Goal: Task Accomplishment & Management: Use online tool/utility

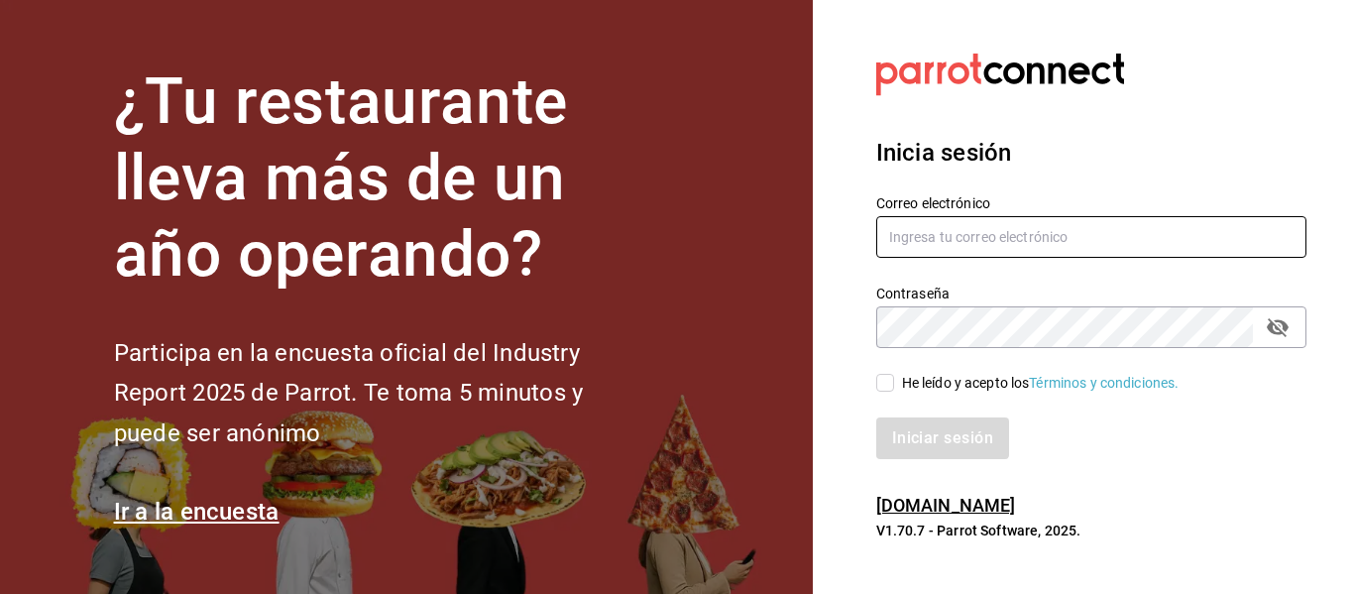
type input "[EMAIL_ADDRESS][DOMAIN_NAME]"
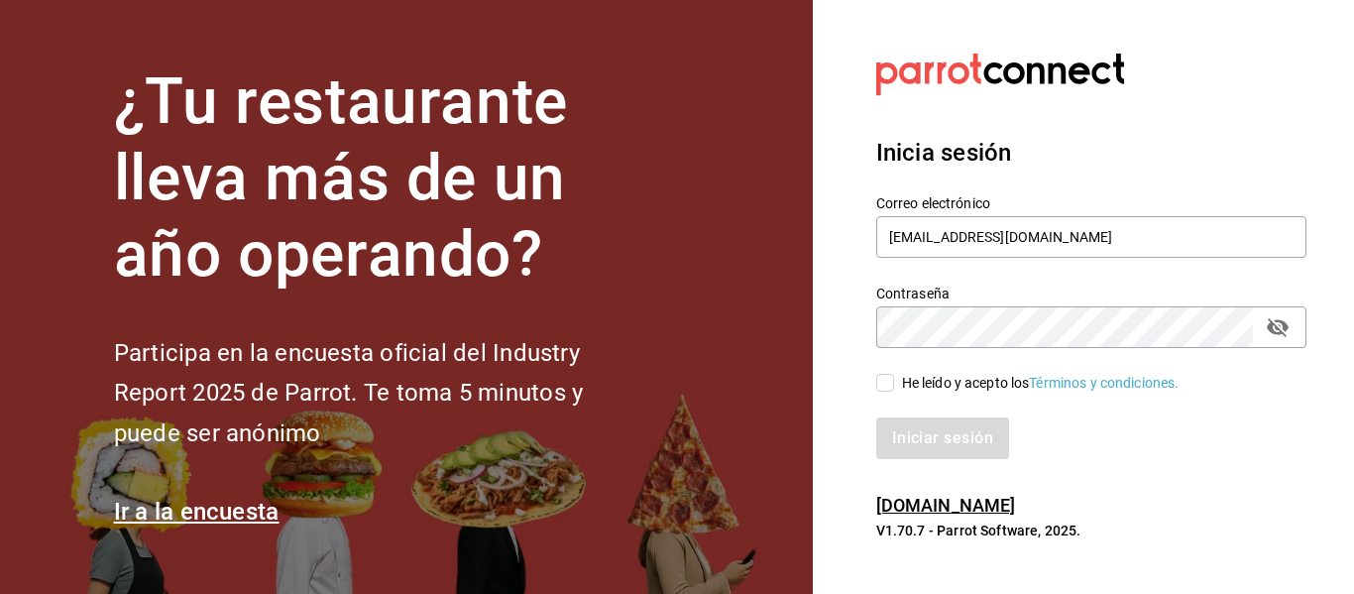
click at [891, 385] on input "He leído y acepto los Términos y condiciones." at bounding box center [885, 383] width 18 height 18
checkbox input "true"
click at [943, 437] on button "Iniciar sesión" at bounding box center [943, 438] width 135 height 42
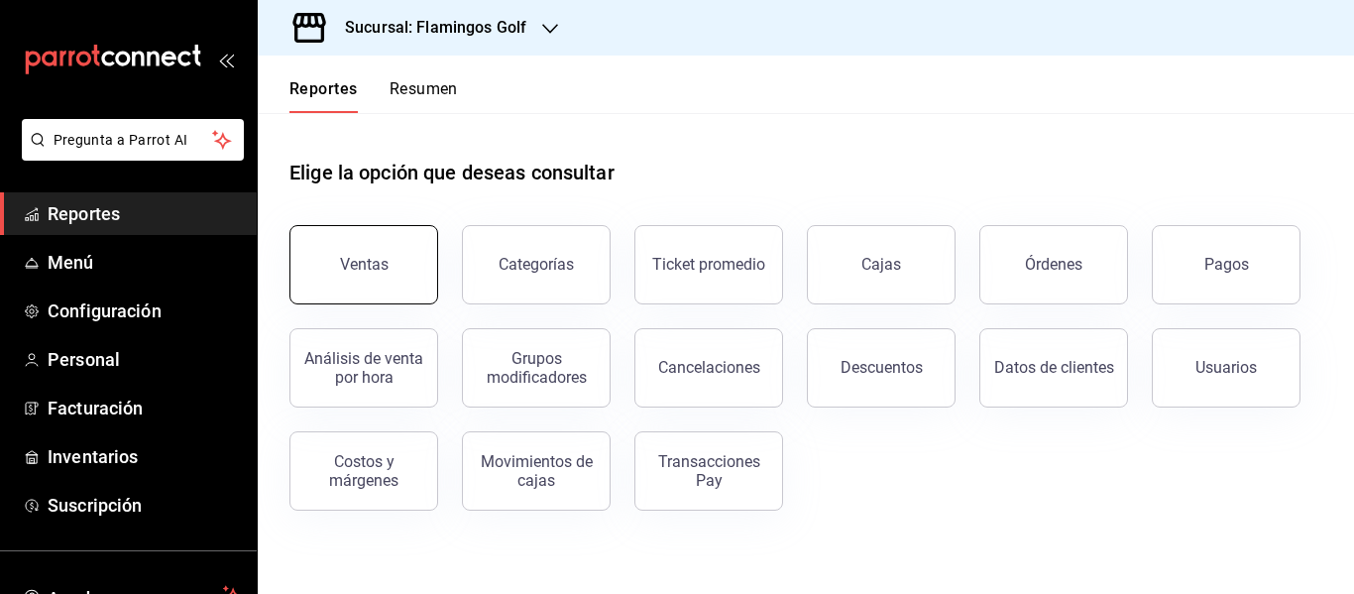
click at [382, 249] on button "Ventas" at bounding box center [364, 264] width 149 height 79
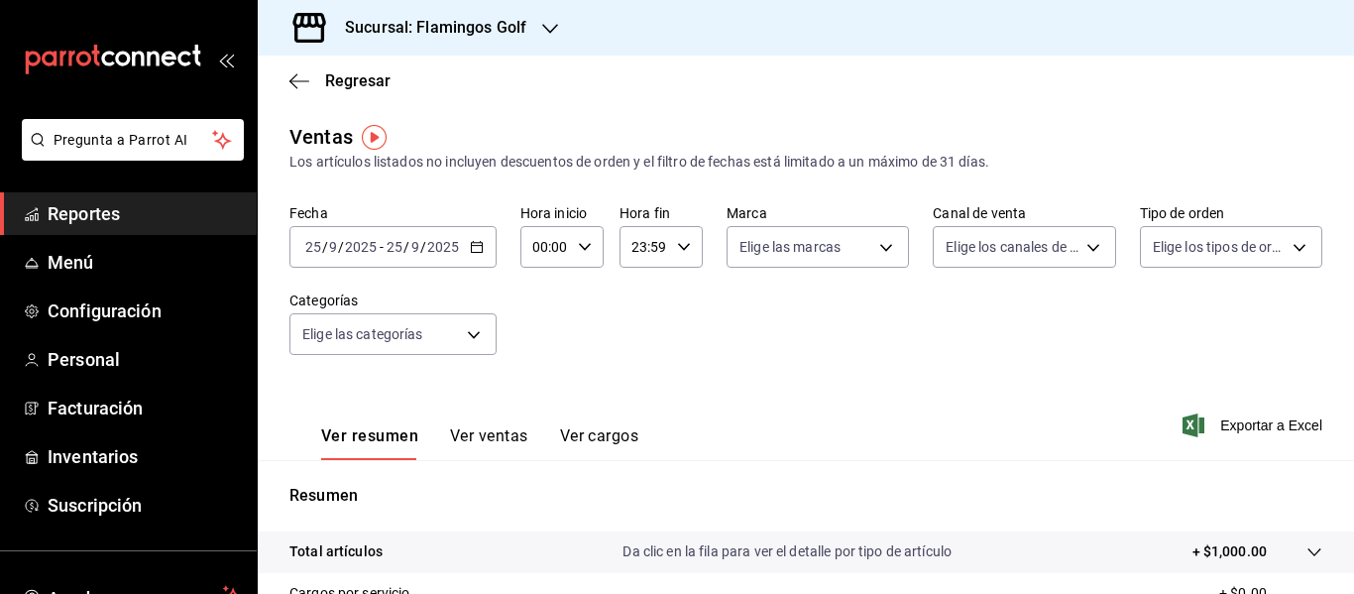
click at [473, 246] on \(Stroke\) "button" at bounding box center [476, 245] width 11 height 1
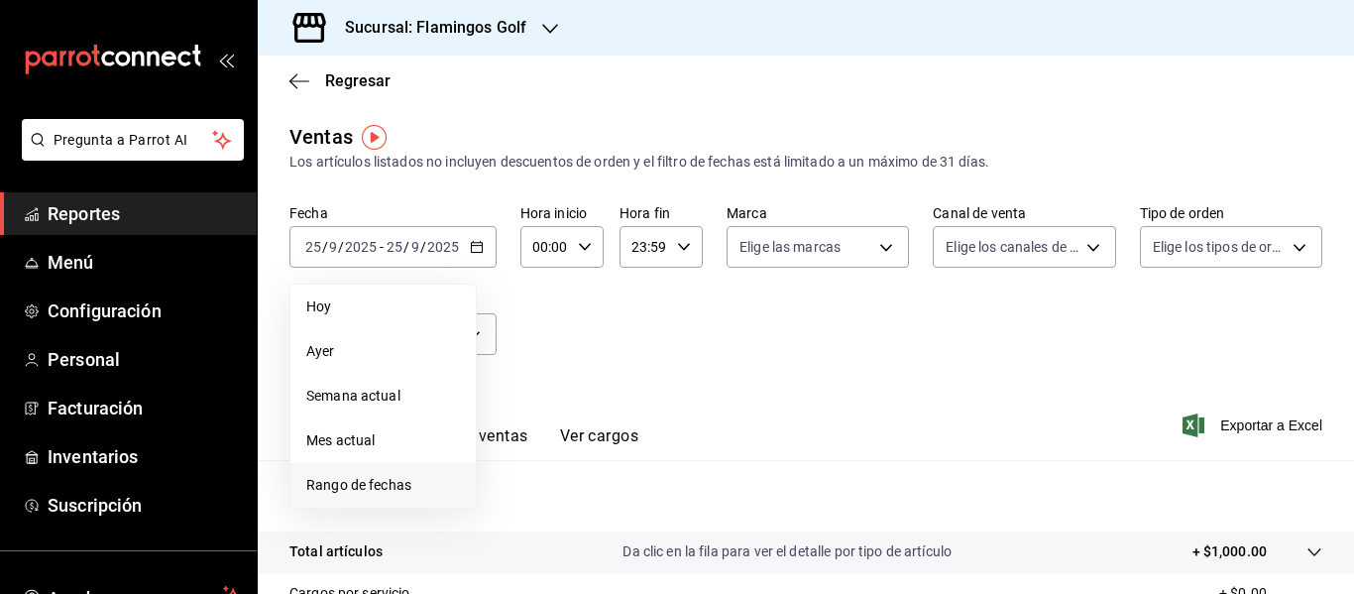
click at [352, 486] on span "Rango de fechas" at bounding box center [383, 485] width 154 height 21
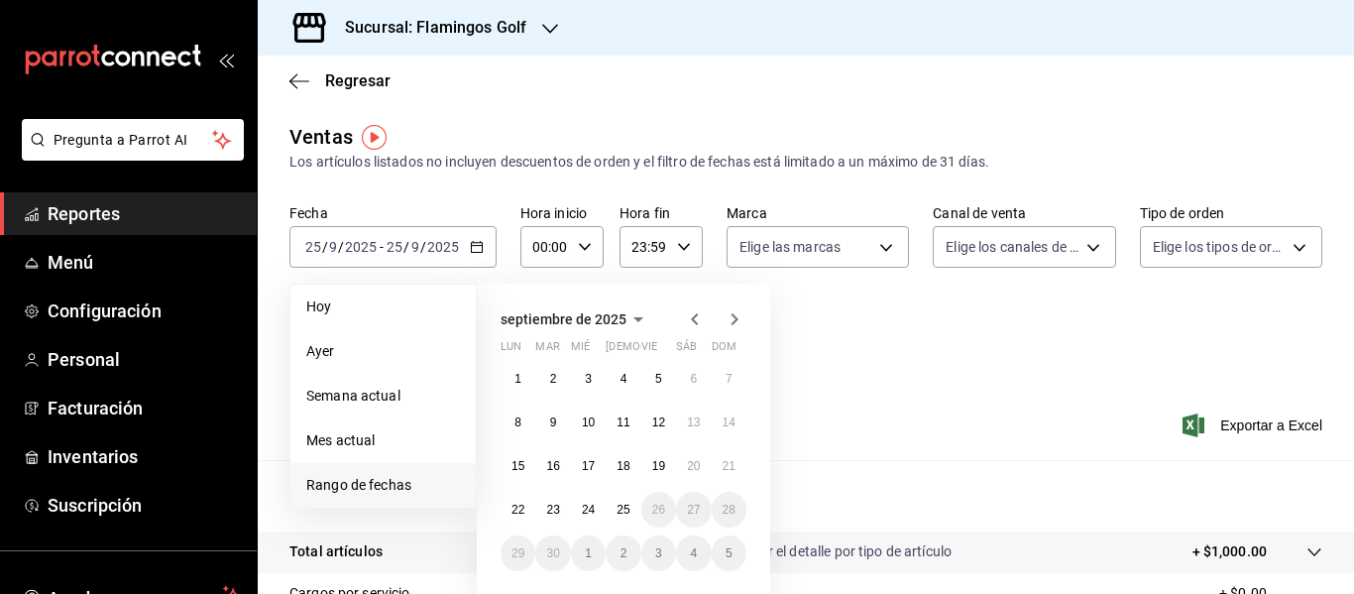
click at [695, 322] on icon "button" at bounding box center [694, 319] width 7 height 12
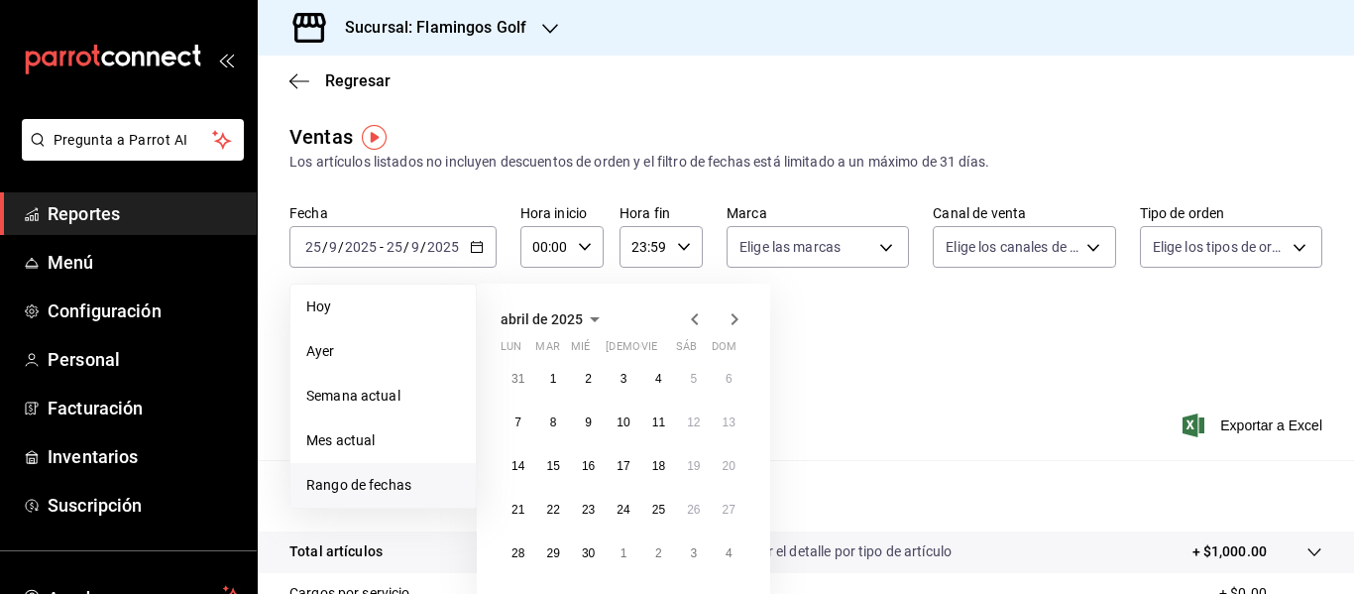
click at [695, 322] on icon "button" at bounding box center [694, 319] width 7 height 12
click at [593, 380] on button "1" at bounding box center [588, 379] width 35 height 36
click at [736, 323] on icon "button" at bounding box center [735, 319] width 24 height 24
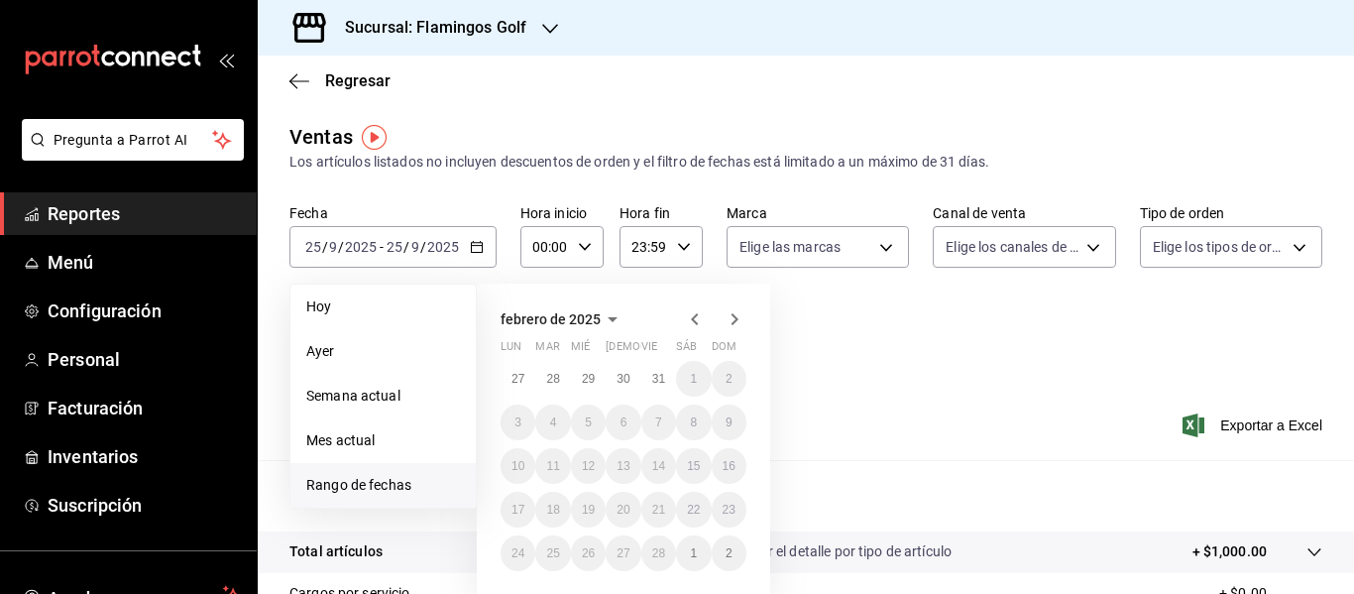
click at [736, 323] on icon "button" at bounding box center [735, 319] width 24 height 24
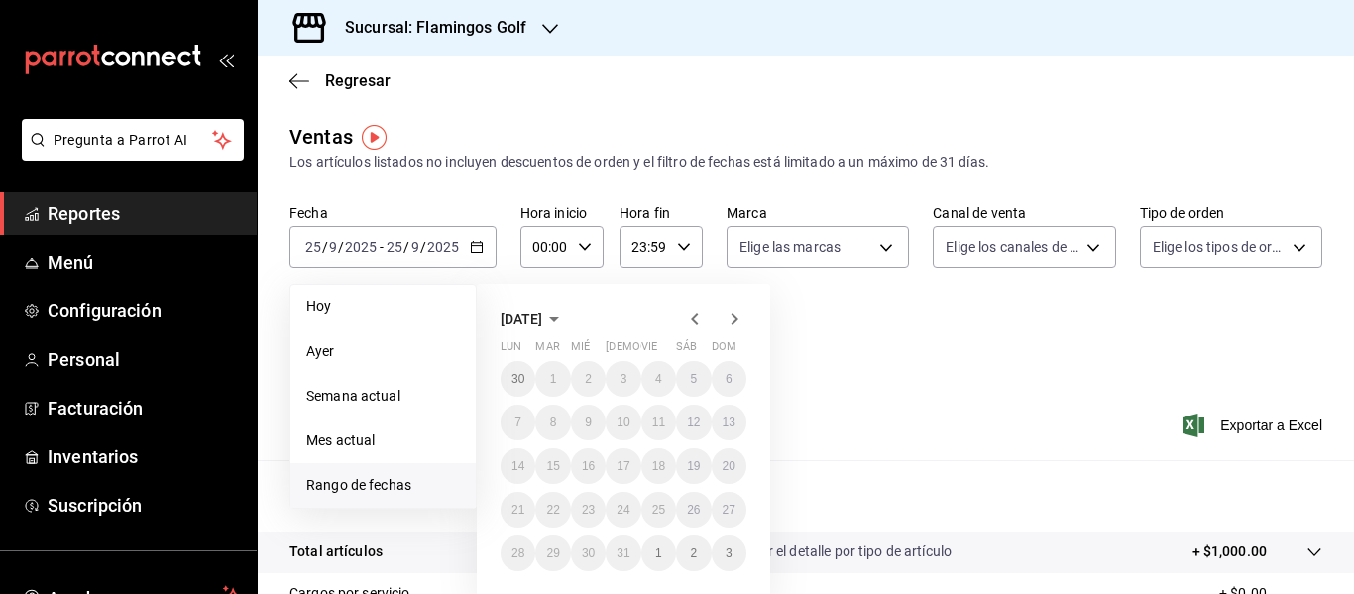
click at [736, 323] on icon "button" at bounding box center [735, 319] width 24 height 24
click at [696, 322] on icon "button" at bounding box center [694, 319] width 7 height 12
click at [726, 320] on icon "button" at bounding box center [735, 319] width 24 height 24
click at [538, 29] on div "Sucursal: Flamingos Golf" at bounding box center [420, 28] width 292 height 56
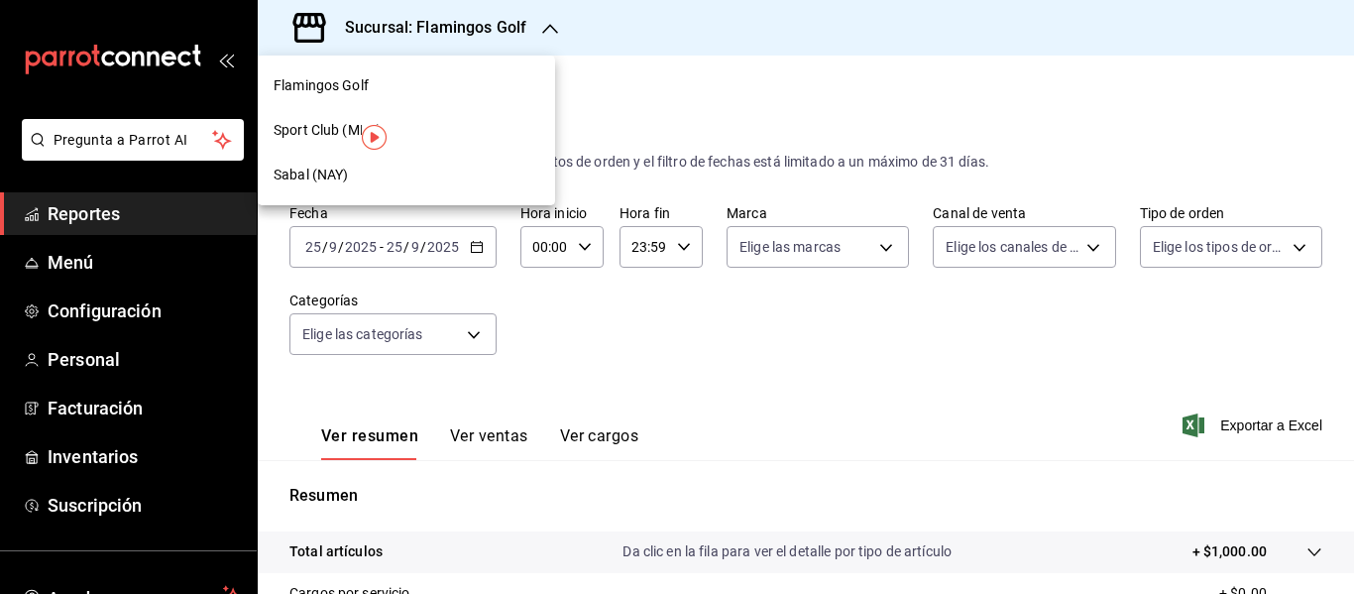
click at [334, 174] on span "Sabal (NAY)" at bounding box center [311, 175] width 74 height 21
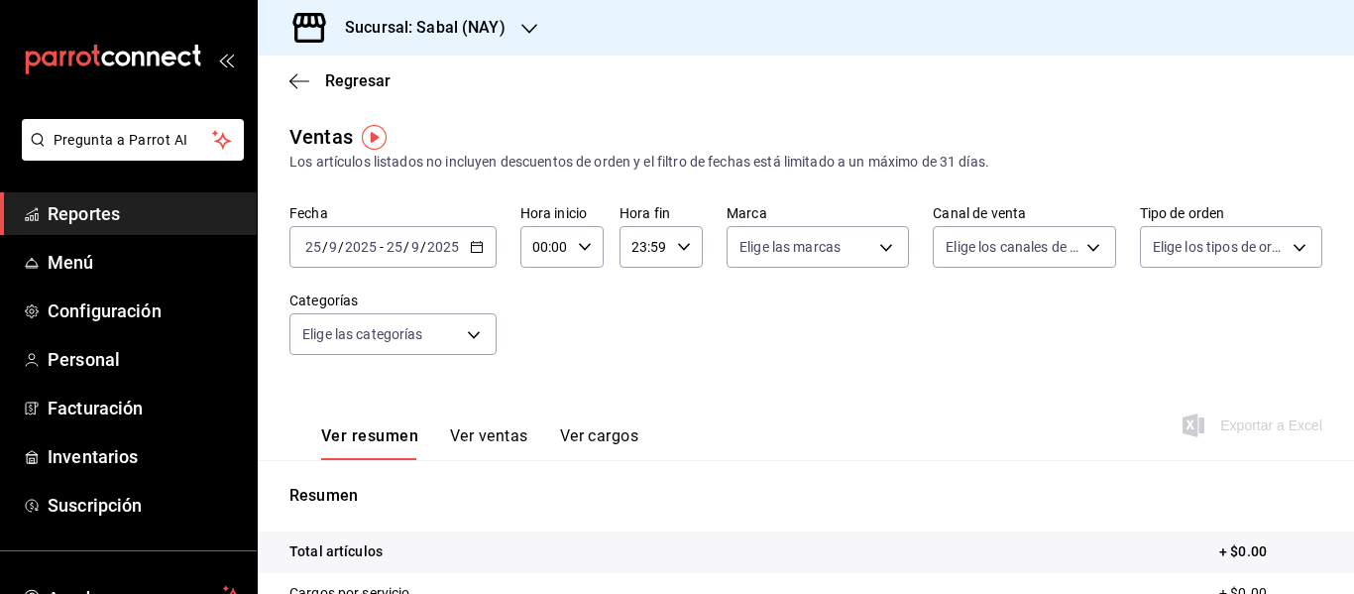
click at [467, 247] on div "[DATE] [DATE] - [DATE] [DATE]" at bounding box center [393, 247] width 207 height 42
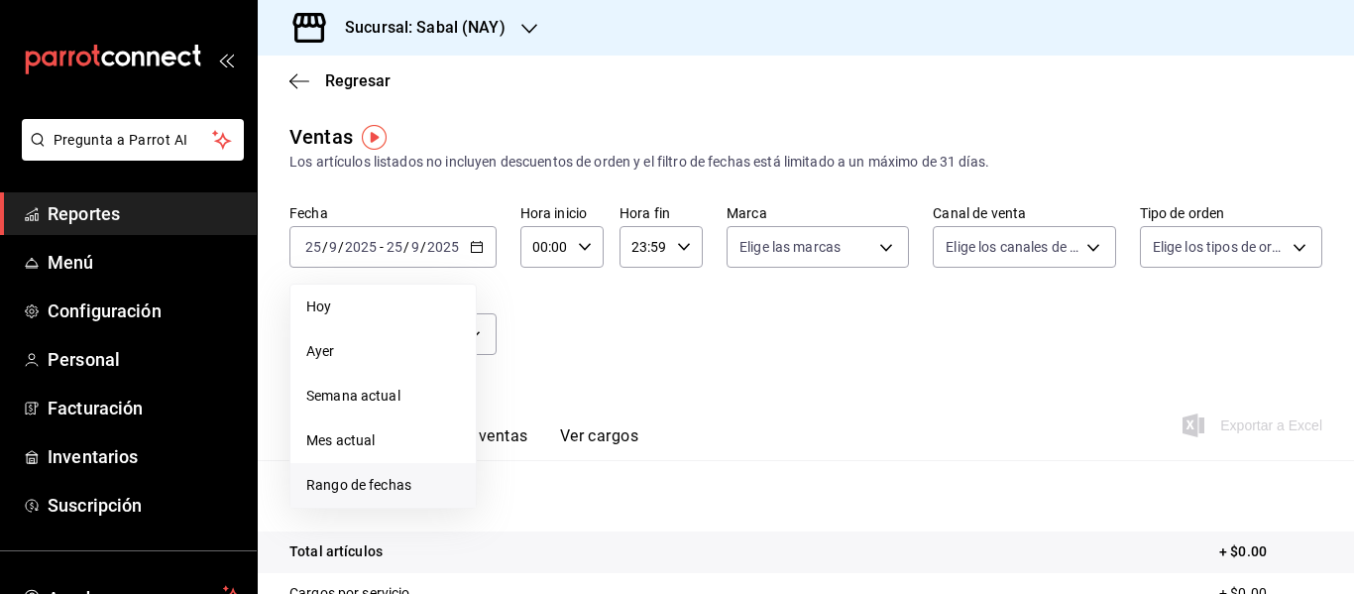
click at [360, 482] on span "Rango de fechas" at bounding box center [383, 485] width 154 height 21
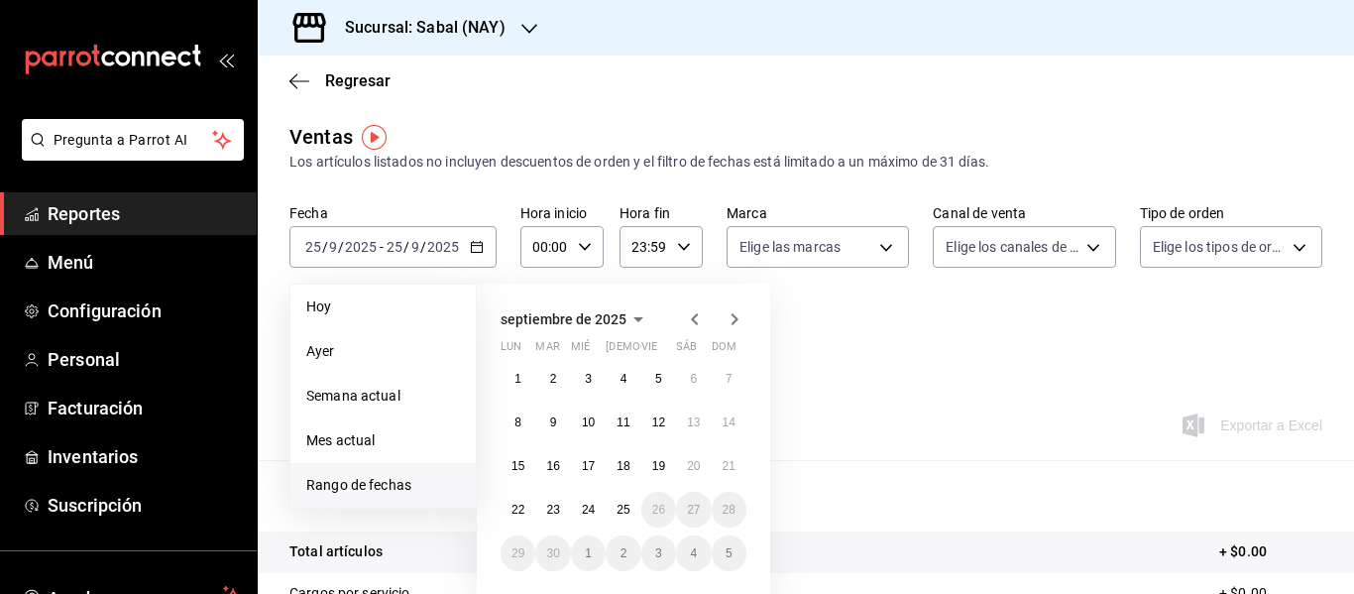
click at [694, 316] on icon "button" at bounding box center [694, 319] width 7 height 12
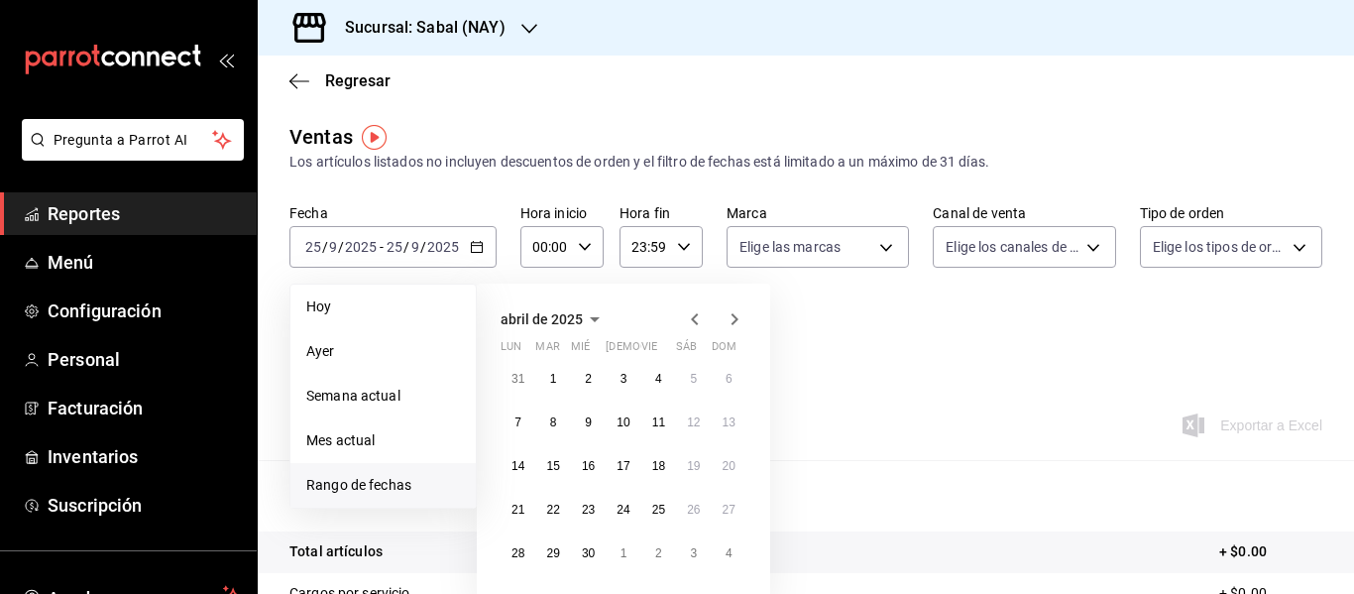
click at [694, 316] on icon "button" at bounding box center [694, 319] width 7 height 12
click at [732, 315] on icon "button" at bounding box center [735, 319] width 24 height 24
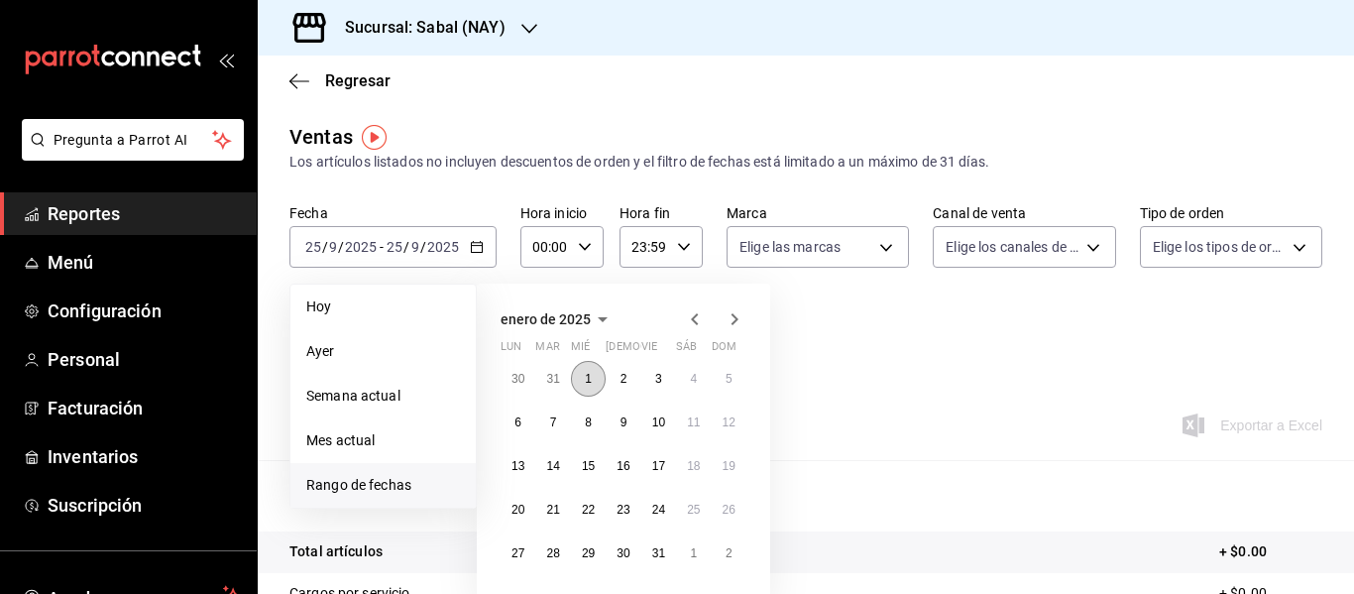
click at [593, 383] on button "1" at bounding box center [588, 379] width 35 height 36
click at [738, 321] on icon "button" at bounding box center [735, 319] width 24 height 24
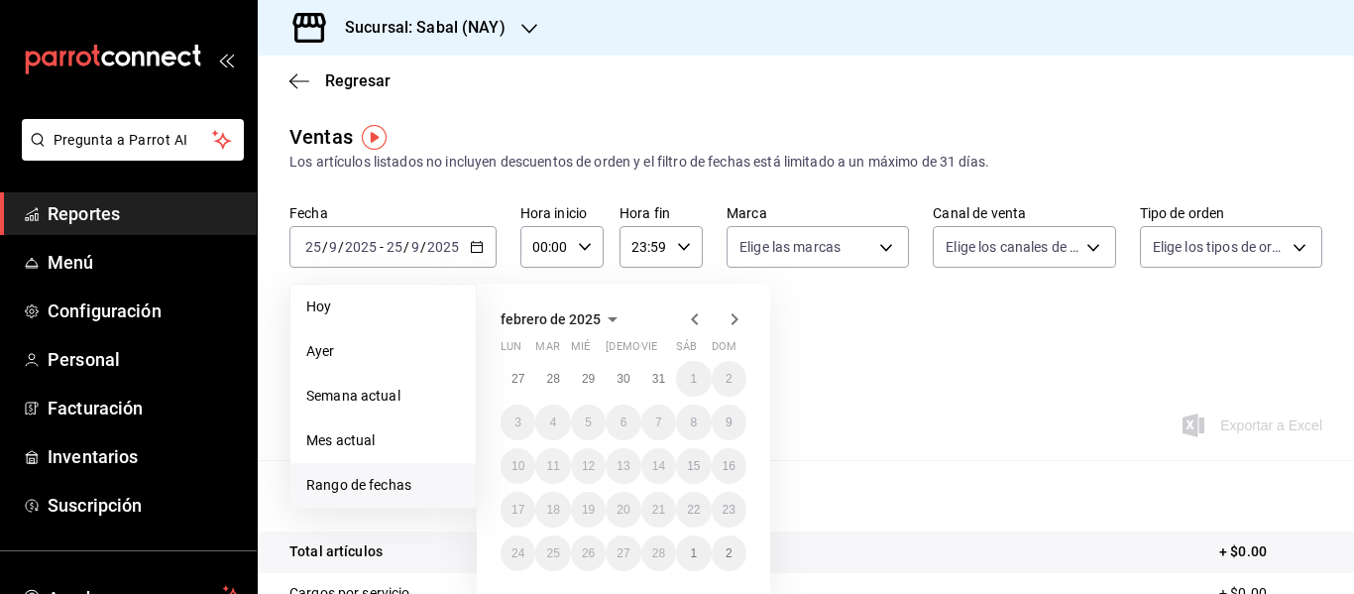
click at [738, 321] on icon "button" at bounding box center [735, 319] width 24 height 24
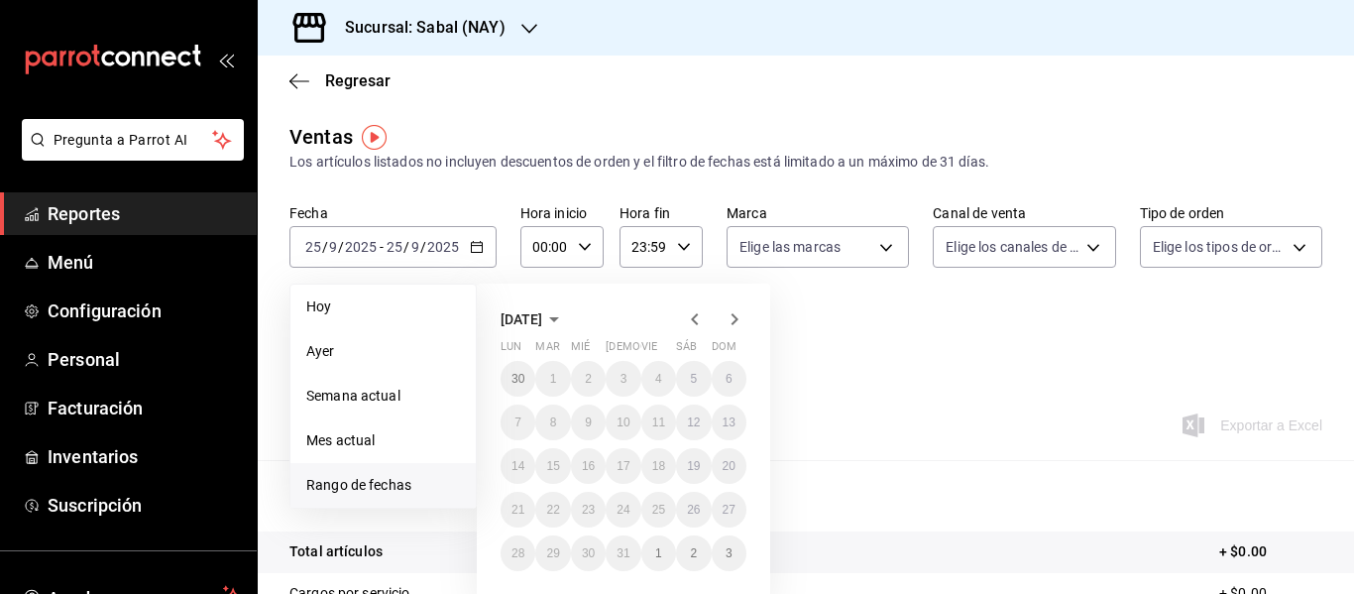
click at [738, 321] on icon "button" at bounding box center [735, 319] width 24 height 24
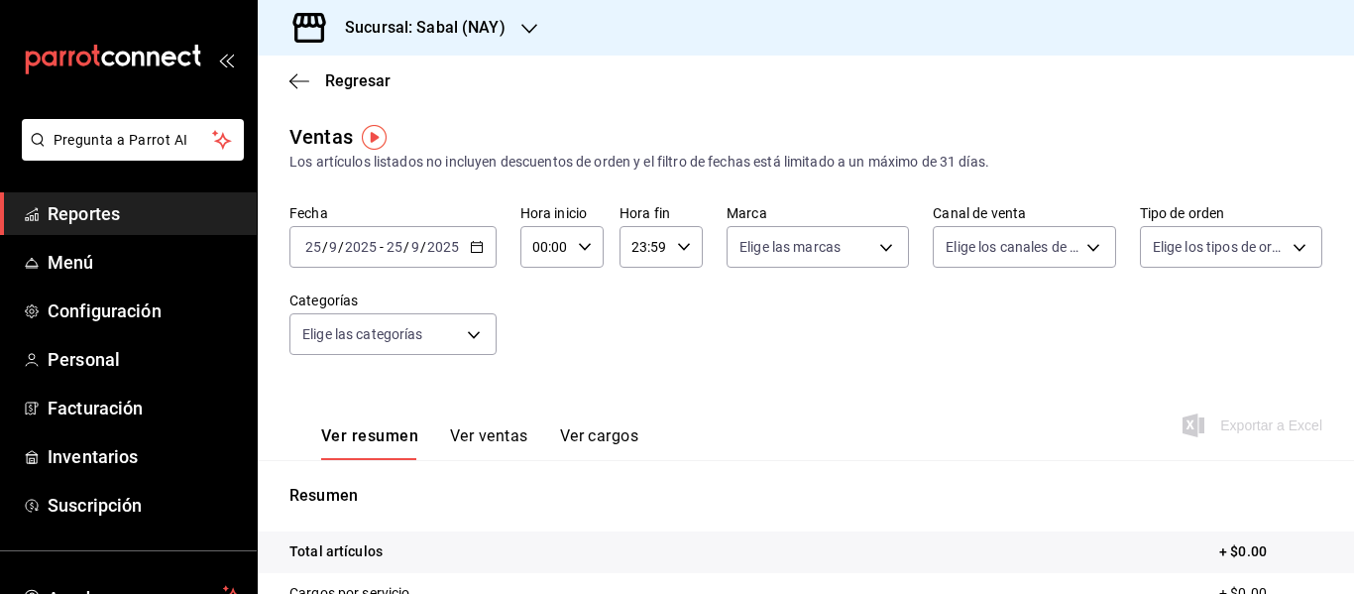
click at [471, 244] on icon "button" at bounding box center [477, 247] width 14 height 14
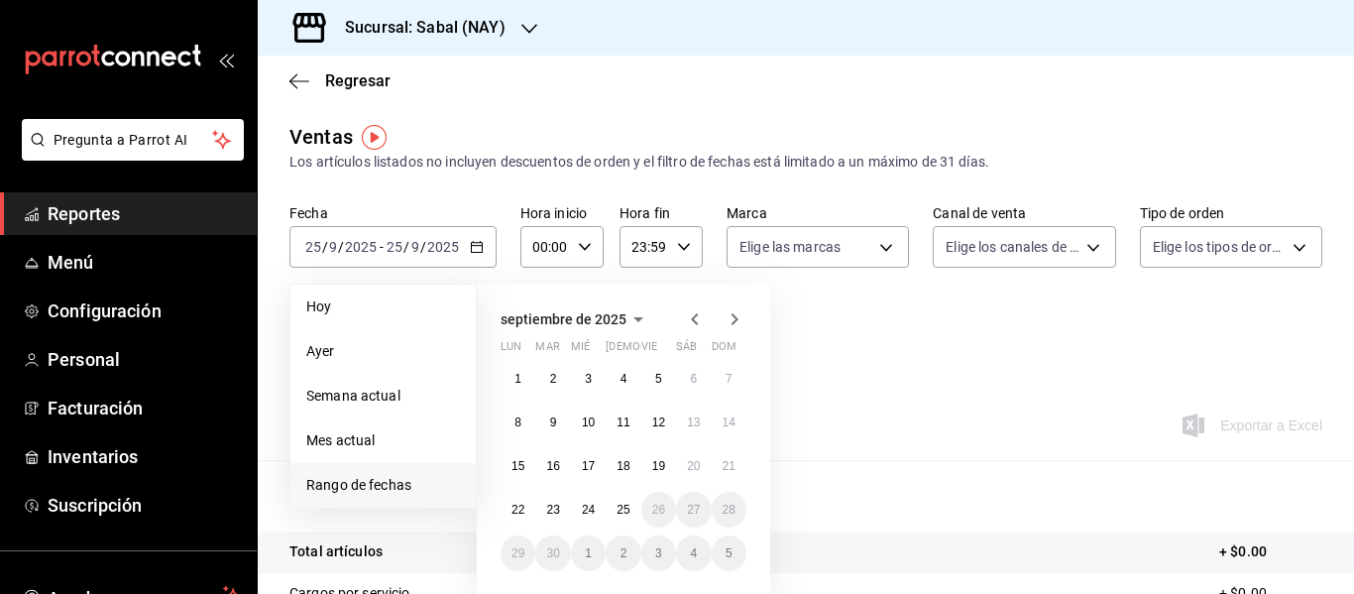
click at [375, 486] on span "Rango de fechas" at bounding box center [383, 485] width 154 height 21
click at [699, 327] on icon "button" at bounding box center [695, 319] width 24 height 24
click at [728, 318] on icon "button" at bounding box center [735, 319] width 24 height 24
click at [622, 519] on button "25" at bounding box center [623, 510] width 35 height 36
click at [695, 314] on icon "button" at bounding box center [695, 319] width 24 height 24
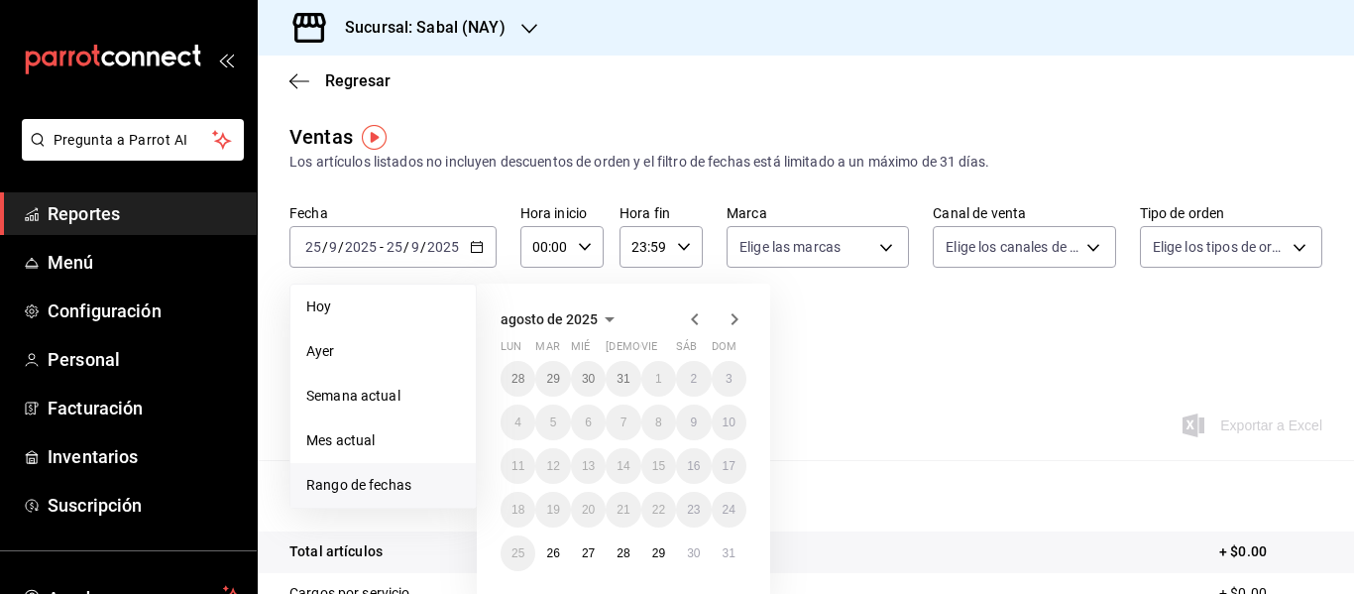
click at [695, 314] on icon "button" at bounding box center [695, 319] width 24 height 24
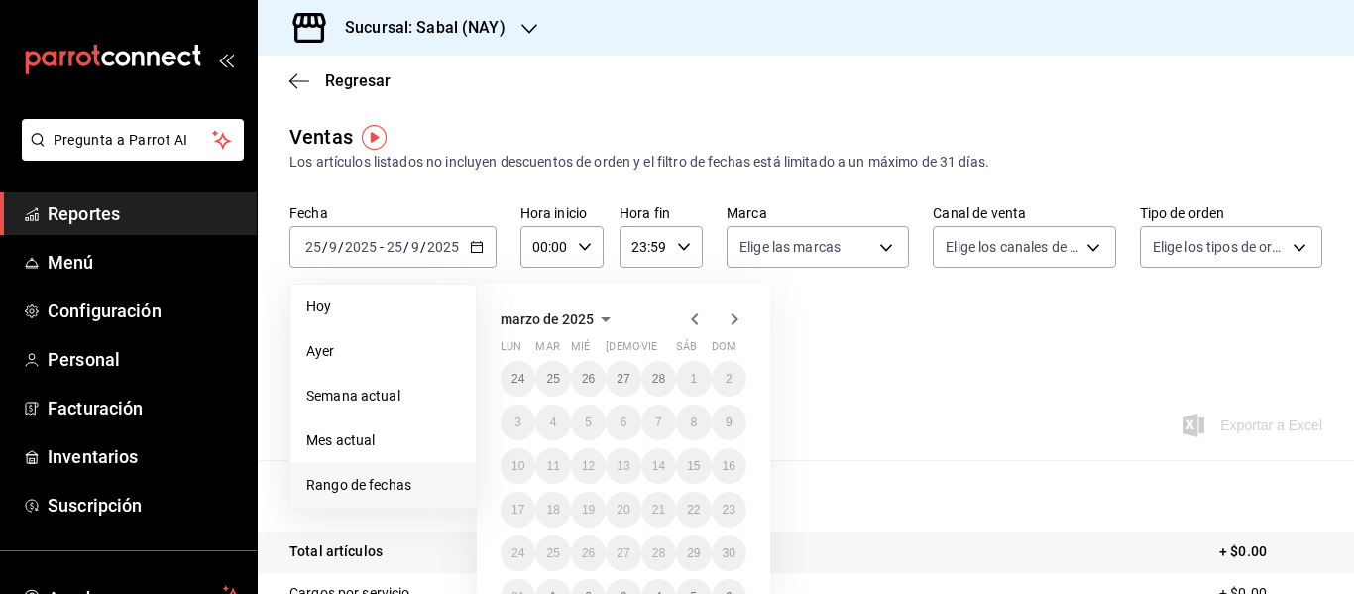
click at [695, 314] on icon "button" at bounding box center [695, 319] width 24 height 24
click at [765, 449] on div "[DATE] lun mar mié jue vie sáb dom 25 26 27 28 29 30 1 2 3 4 5 6 7 8 9 10 11 12…" at bounding box center [623, 443] width 293 height 318
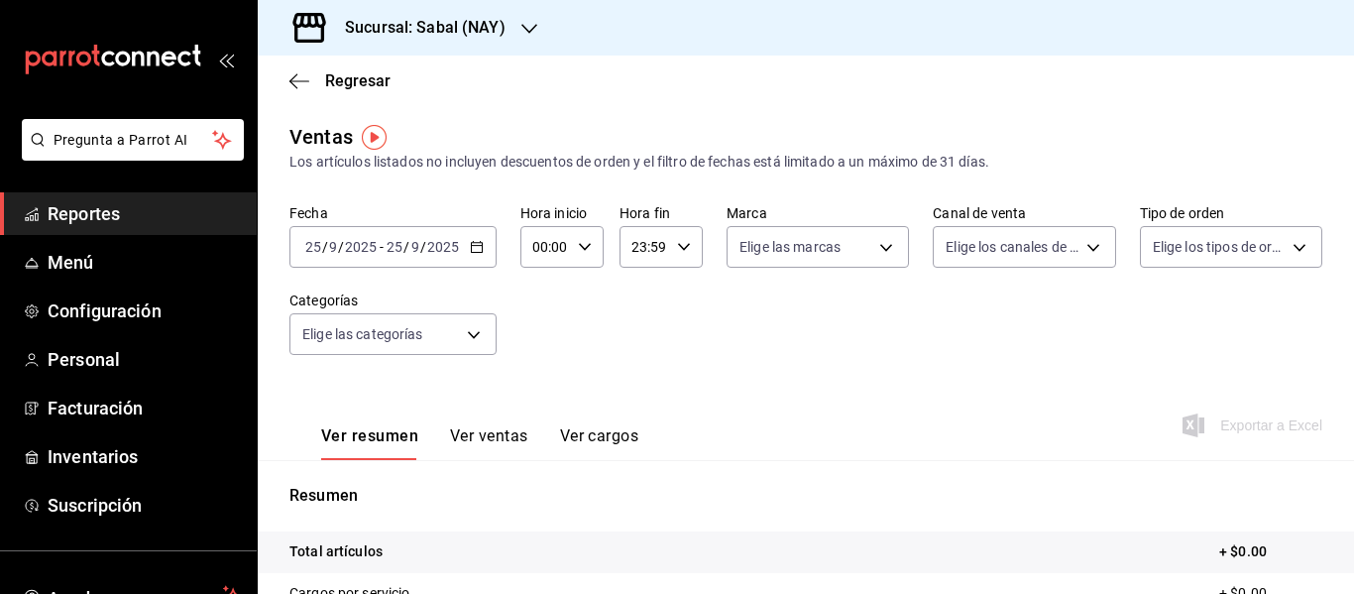
click at [473, 246] on \(Stroke\) "button" at bounding box center [476, 245] width 11 height 1
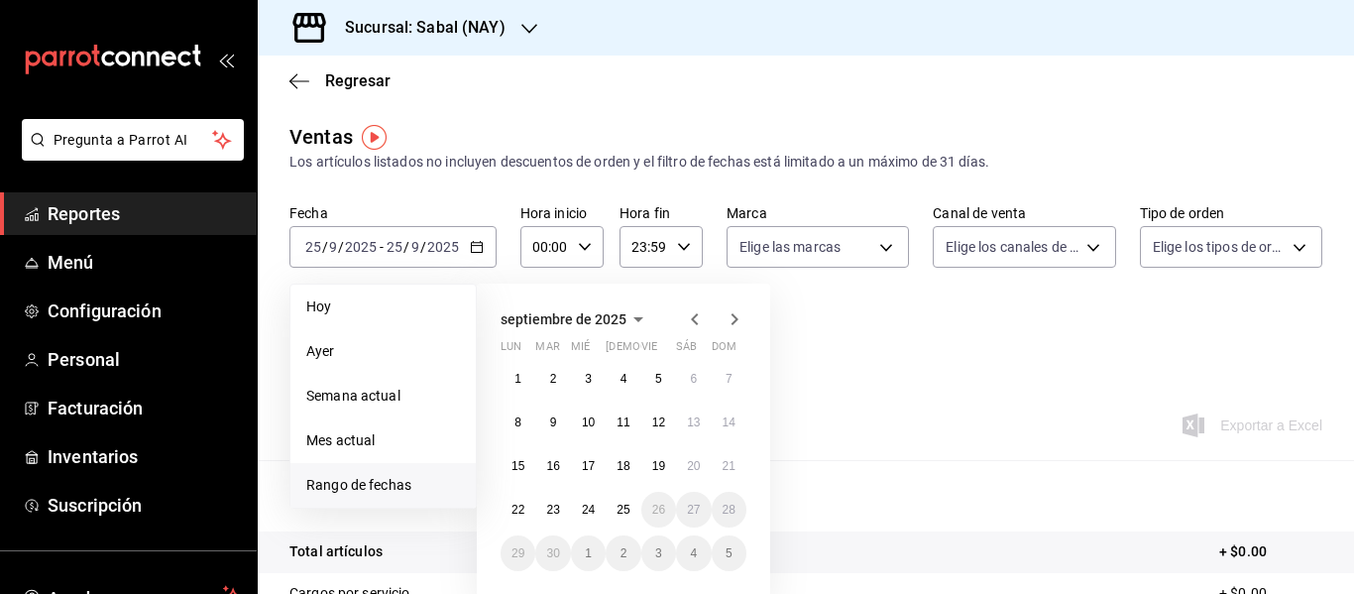
click at [397, 480] on span "Rango de fechas" at bounding box center [383, 485] width 154 height 21
drag, startPoint x: 526, startPoint y: 378, endPoint x: 783, endPoint y: 344, distance: 259.0
click at [783, 344] on div "[DATE] lun mar mié jue vie sáb dom 1 2 3 4 5 6 7 8 9 10 11 12 13 14 15 16 17 18…" at bounding box center [650, 427] width 347 height 318
click at [698, 314] on icon "button" at bounding box center [694, 319] width 7 height 12
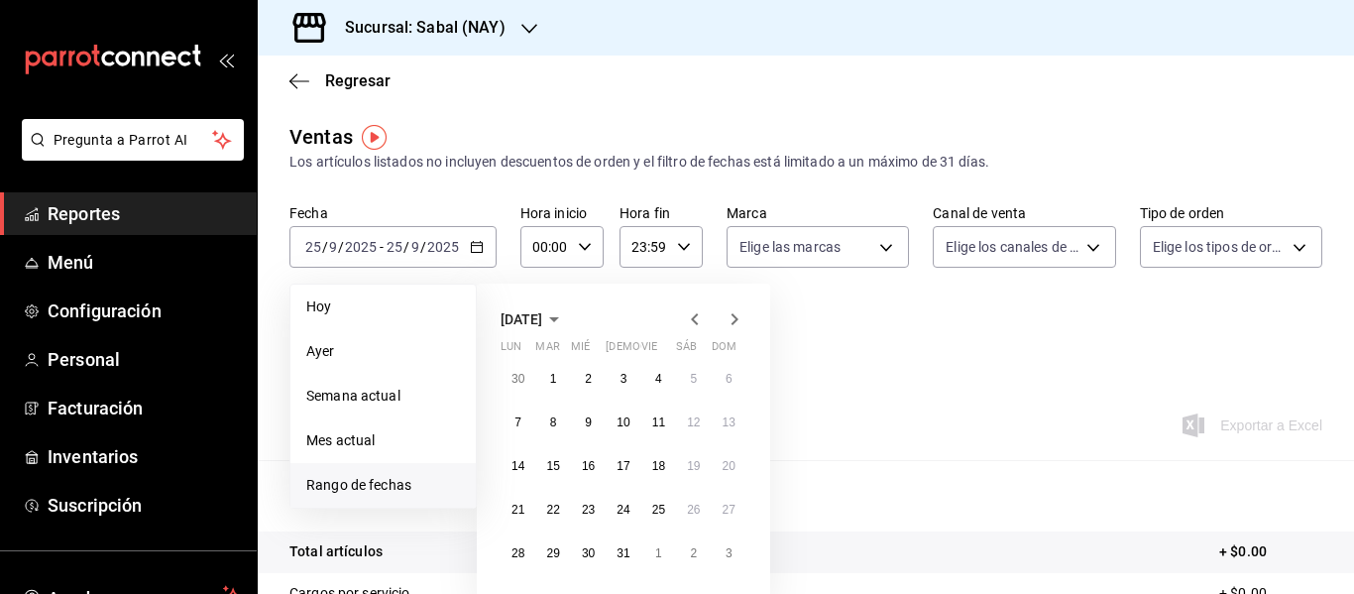
click at [698, 314] on icon "button" at bounding box center [694, 319] width 7 height 12
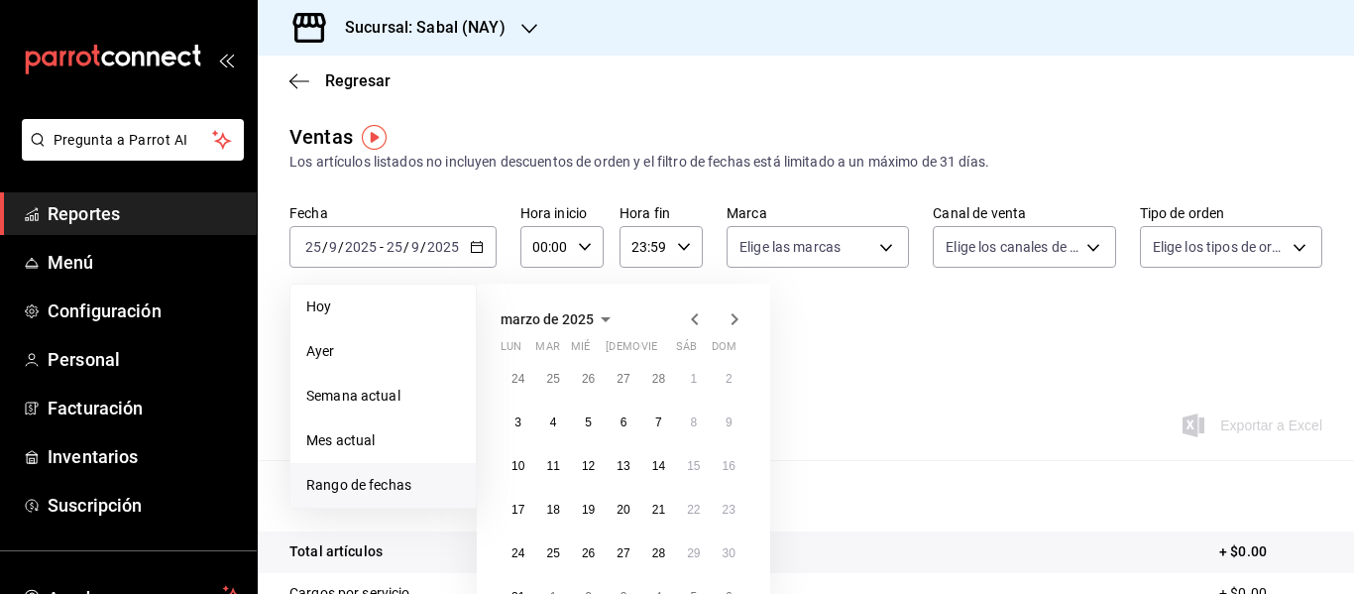
click at [698, 314] on icon "button" at bounding box center [694, 319] width 7 height 12
click at [740, 316] on icon "button" at bounding box center [735, 319] width 24 height 24
drag, startPoint x: 589, startPoint y: 385, endPoint x: 734, endPoint y: 314, distance: 161.0
click at [734, 314] on div "[DATE] lun mar mié jue vie sáb dom 30 31 1 2 3 4 5 6 7 8 9 10 11 12 13 14 15 16…" at bounding box center [623, 443] width 293 height 318
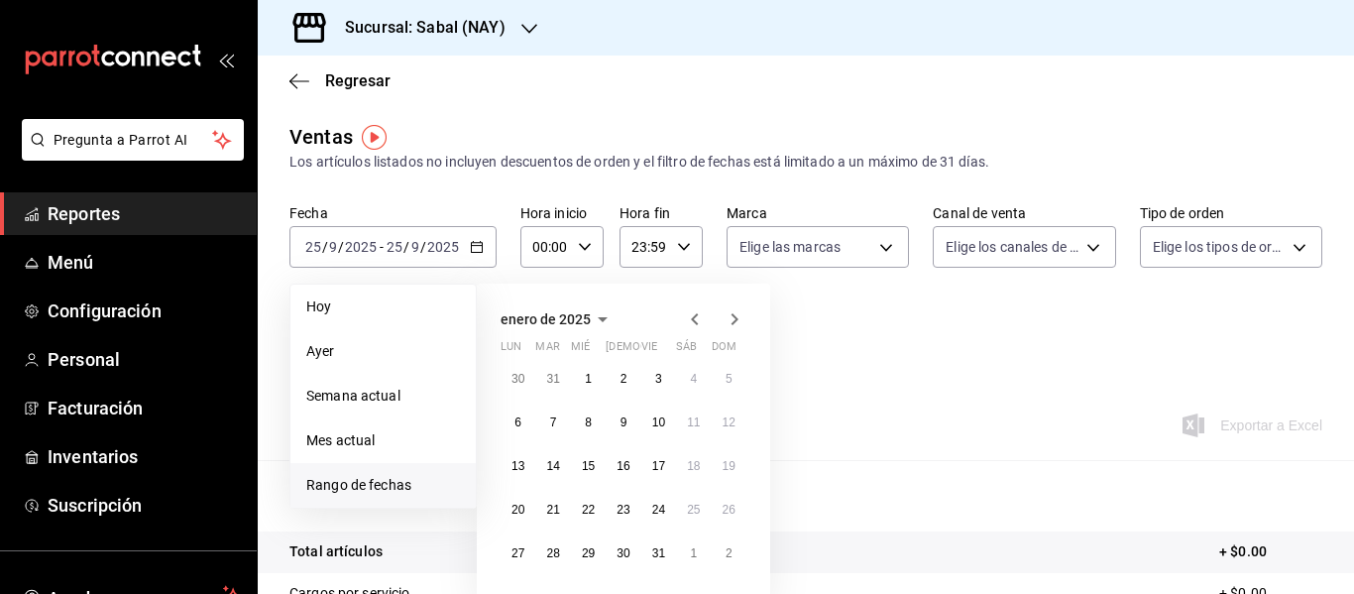
click at [734, 314] on icon "button" at bounding box center [735, 319] width 7 height 12
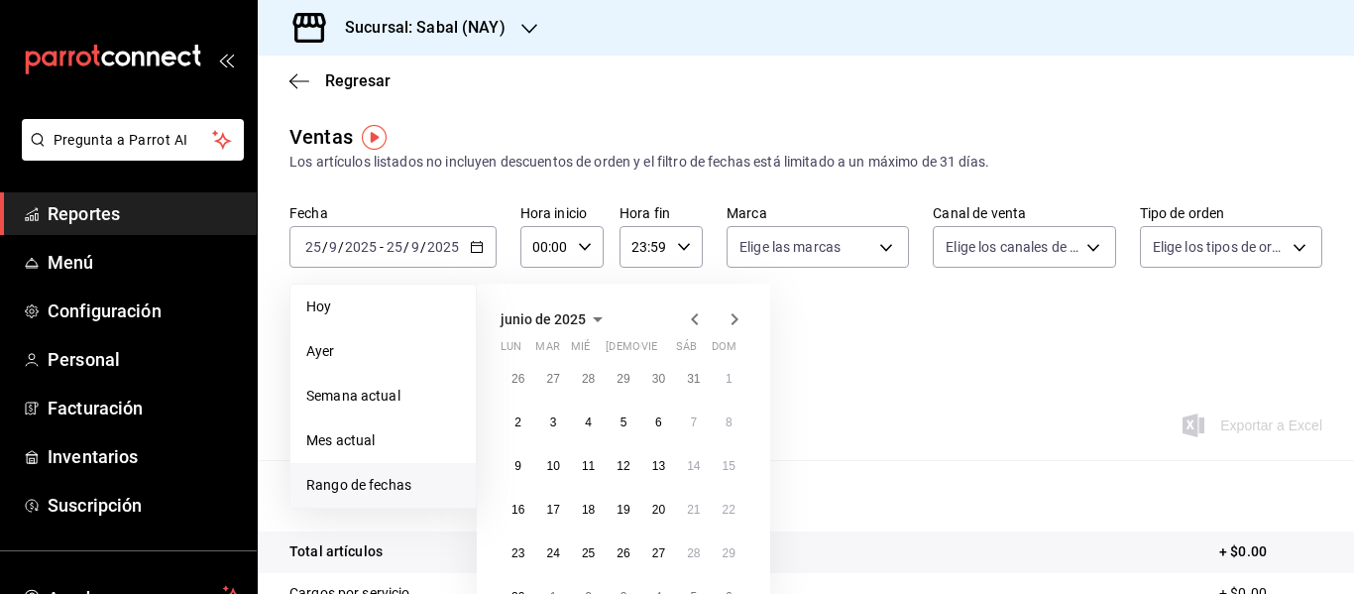
click at [734, 314] on icon "button" at bounding box center [735, 319] width 7 height 12
click at [624, 513] on abbr "25" at bounding box center [623, 510] width 13 height 14
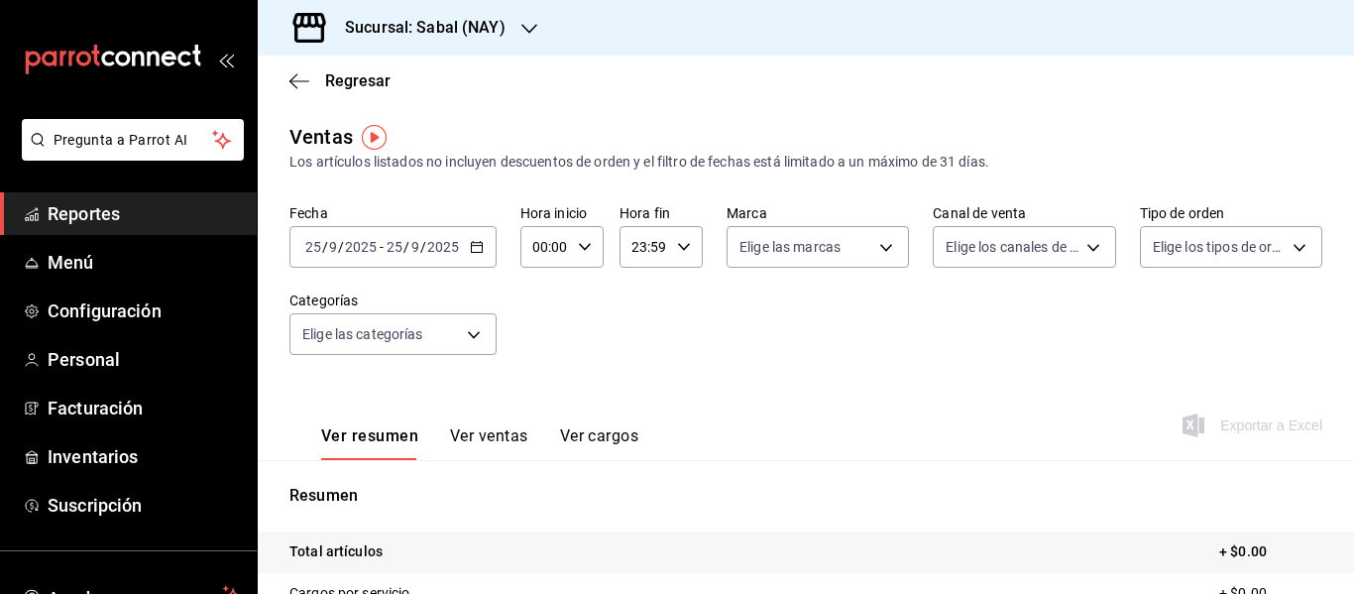
click at [312, 250] on input "25" at bounding box center [313, 247] width 18 height 16
click at [304, 255] on input "25" at bounding box center [313, 247] width 18 height 16
click at [307, 249] on input "25" at bounding box center [313, 247] width 18 height 16
click at [129, 219] on span "Reportes" at bounding box center [144, 213] width 193 height 27
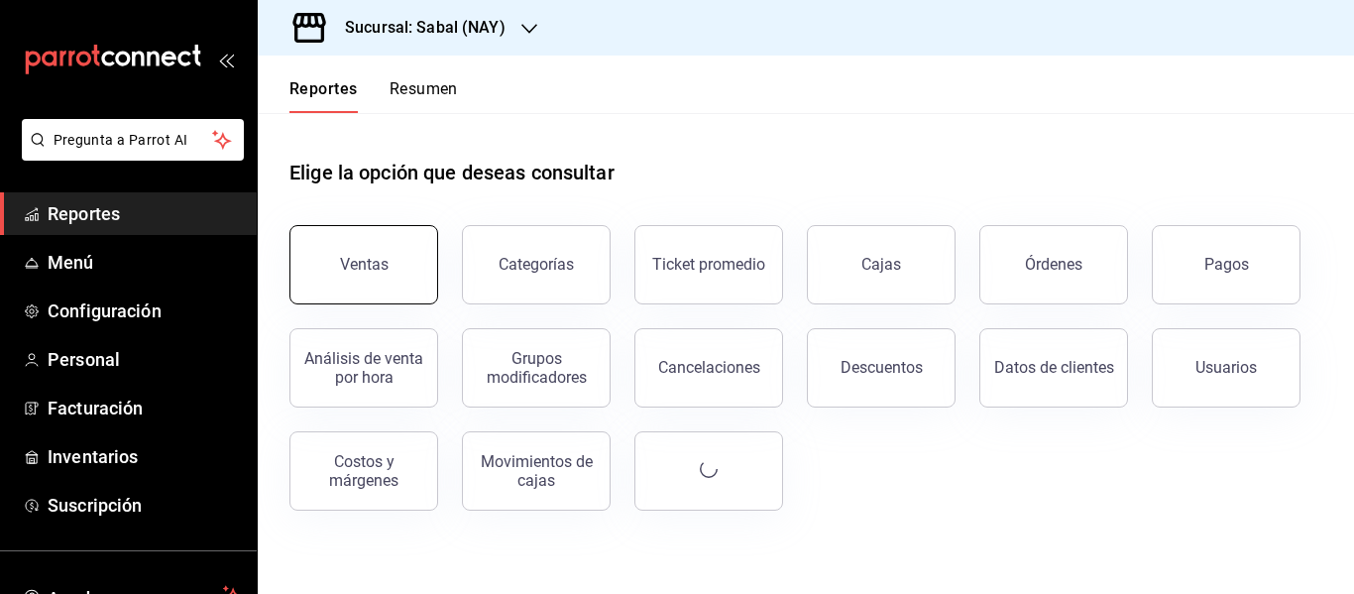
click at [353, 272] on div "Ventas" at bounding box center [364, 264] width 49 height 19
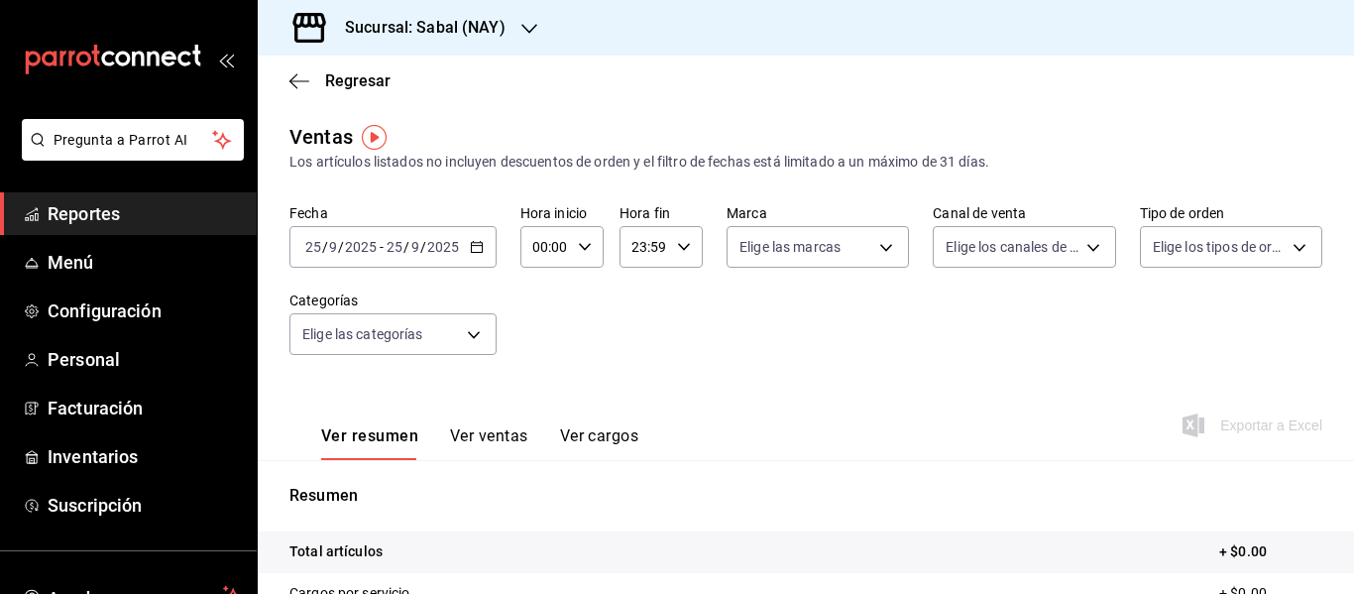
click at [476, 249] on icon "button" at bounding box center [477, 247] width 14 height 14
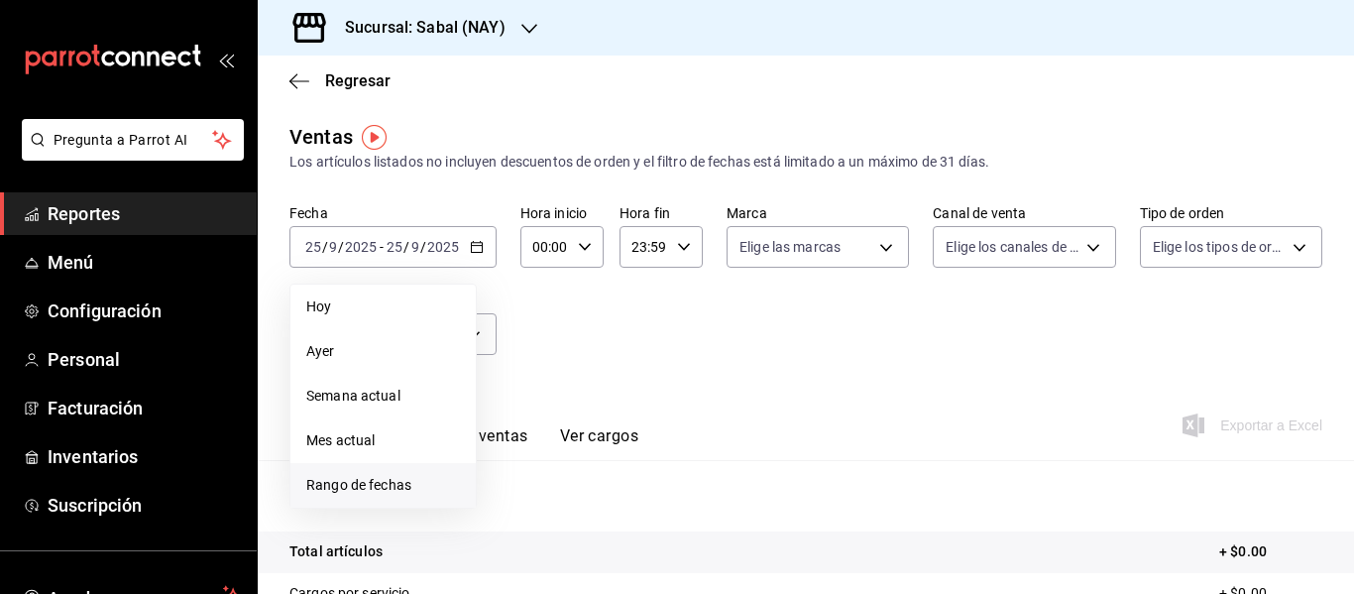
click at [372, 489] on span "Rango de fechas" at bounding box center [383, 485] width 154 height 21
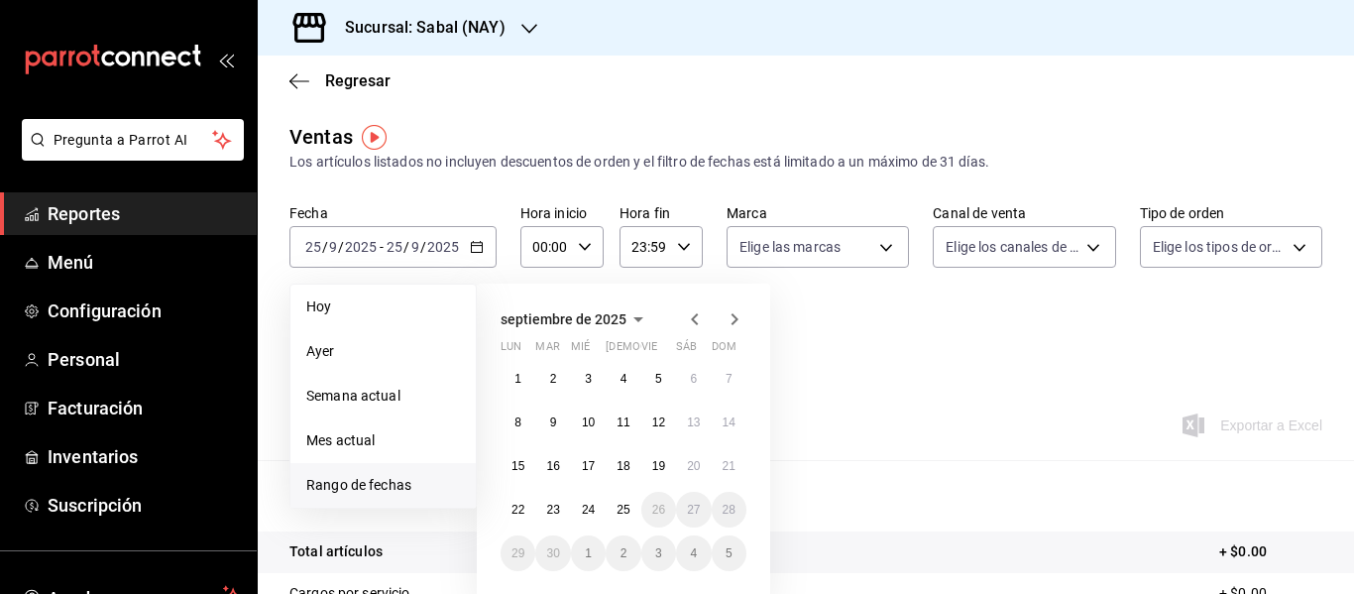
click at [692, 329] on icon "button" at bounding box center [695, 319] width 24 height 24
click at [691, 329] on icon "button" at bounding box center [695, 319] width 24 height 24
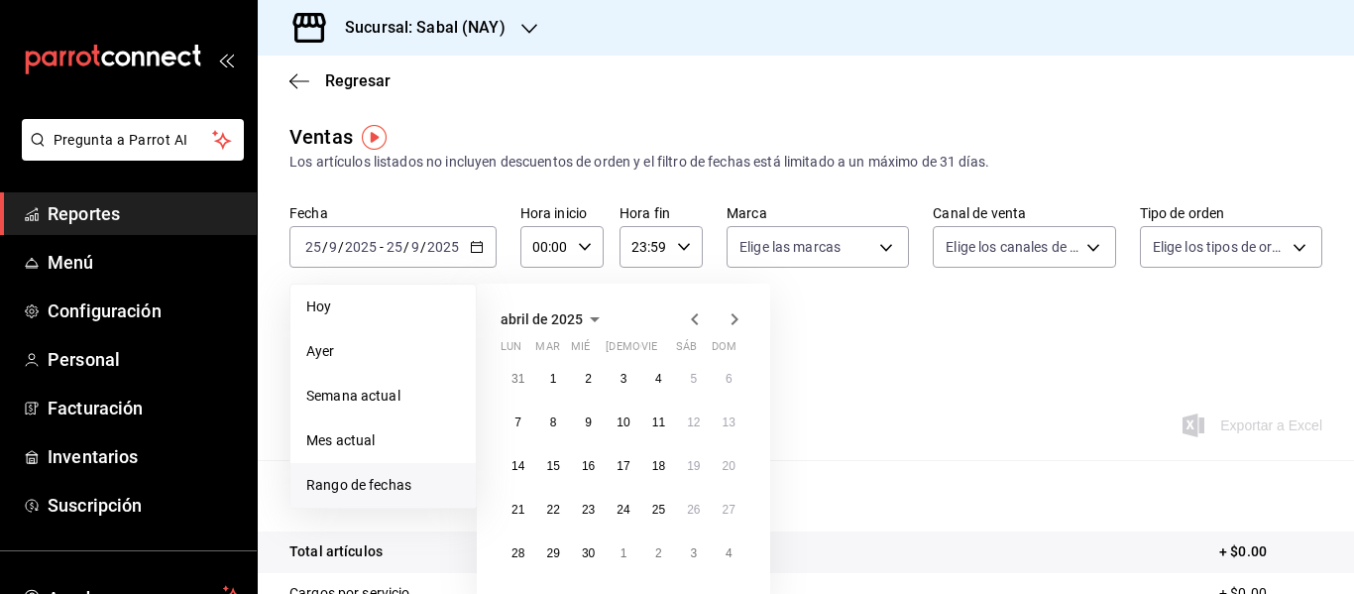
click at [691, 329] on icon "button" at bounding box center [695, 319] width 24 height 24
click at [587, 387] on button "1" at bounding box center [588, 379] width 35 height 36
click at [737, 322] on icon "button" at bounding box center [735, 319] width 24 height 24
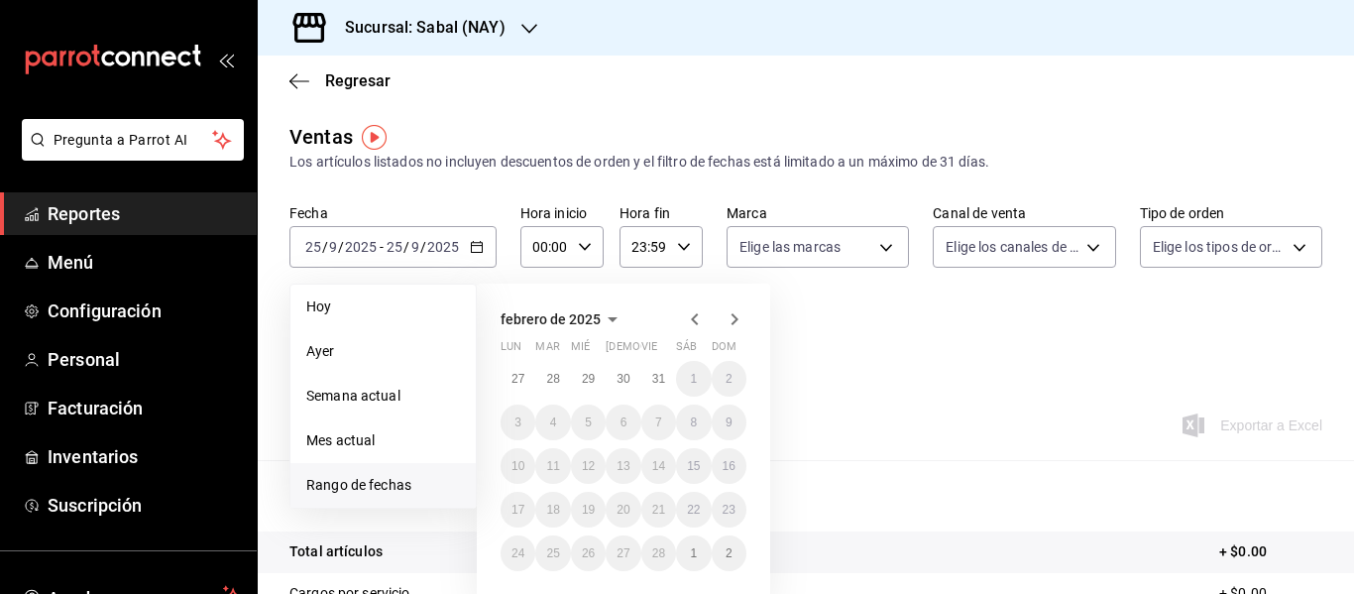
click at [739, 313] on icon "button" at bounding box center [735, 319] width 24 height 24
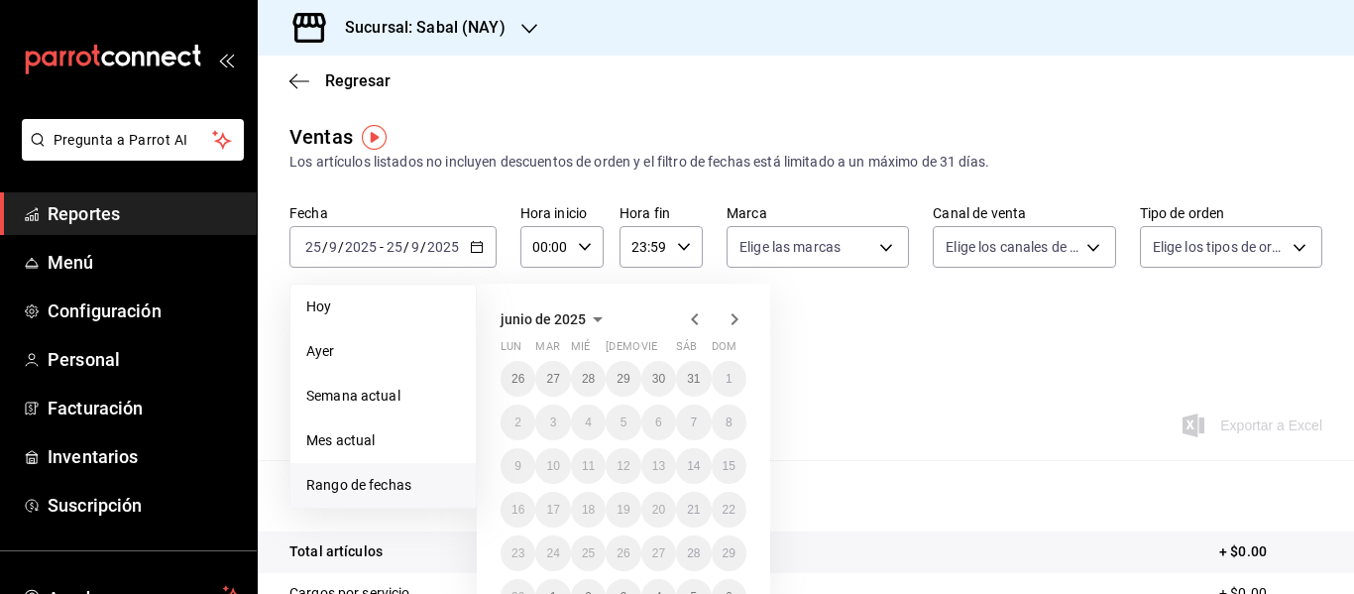
click at [739, 313] on icon "button" at bounding box center [735, 319] width 24 height 24
click at [875, 255] on body "Pregunta a Parrot AI Reportes Menú Configuración Personal Facturación Inventari…" at bounding box center [677, 297] width 1354 height 594
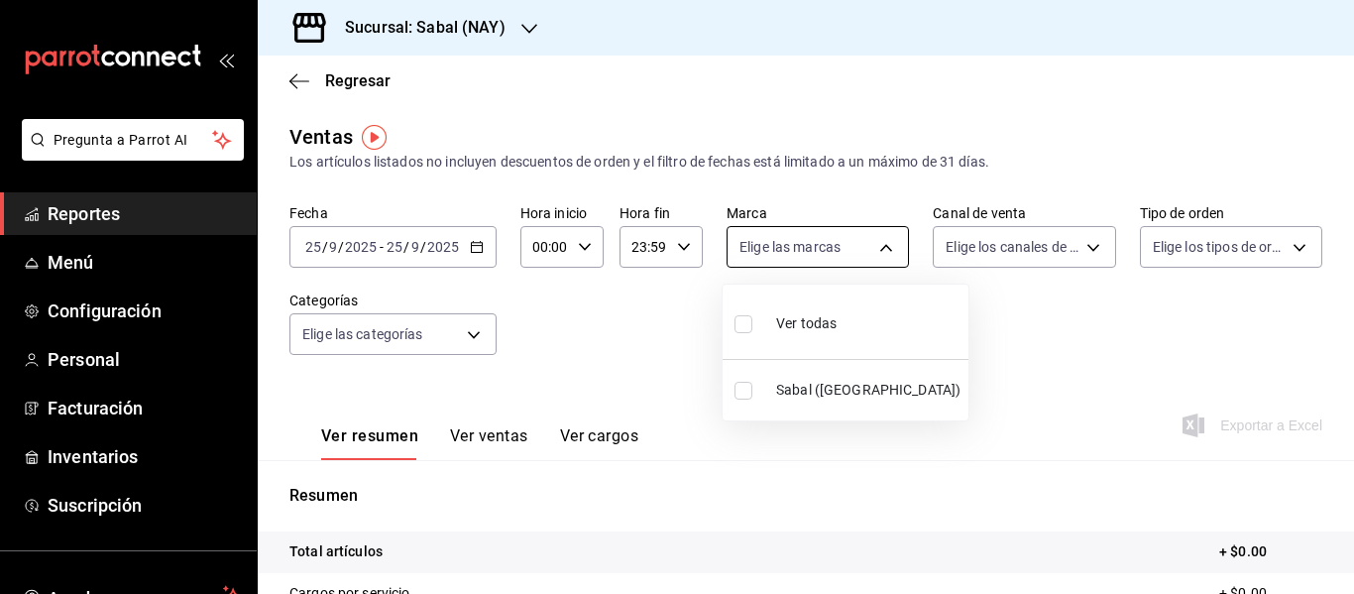
click at [875, 255] on div at bounding box center [677, 297] width 1354 height 594
click at [875, 255] on body "Pregunta a Parrot AI Reportes Menú Configuración Personal Facturación Inventari…" at bounding box center [677, 297] width 1354 height 594
click at [739, 394] on input "checkbox" at bounding box center [744, 391] width 18 height 18
checkbox input "true"
type input "7bb9fc4a-963e-4e00-9402-9ac56289446f"
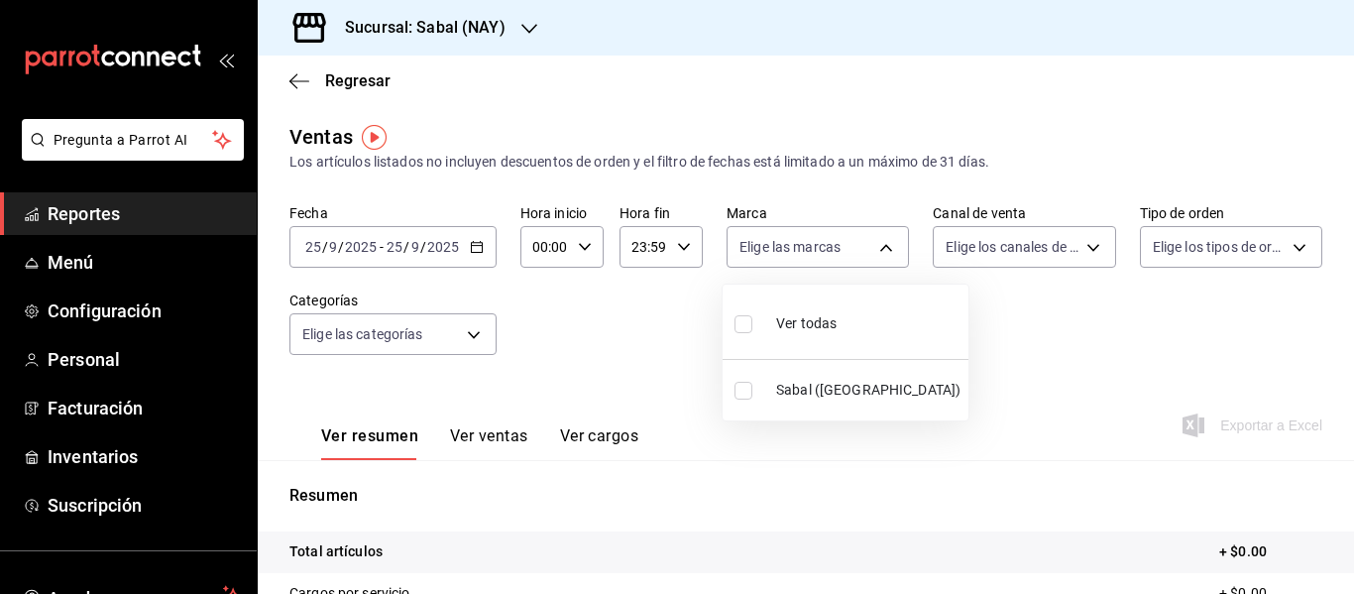
checkbox input "true"
click at [470, 240] on div at bounding box center [677, 297] width 1354 height 594
click at [359, 252] on input "2025" at bounding box center [361, 247] width 34 height 16
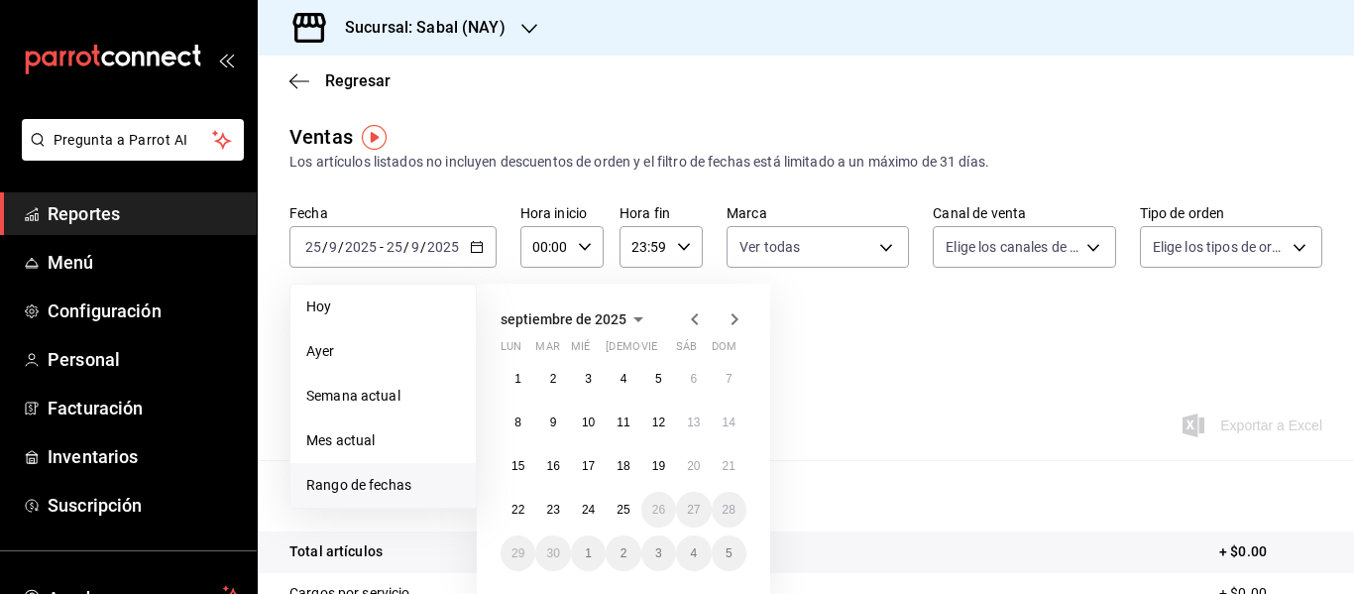
click at [697, 319] on icon "button" at bounding box center [695, 319] width 24 height 24
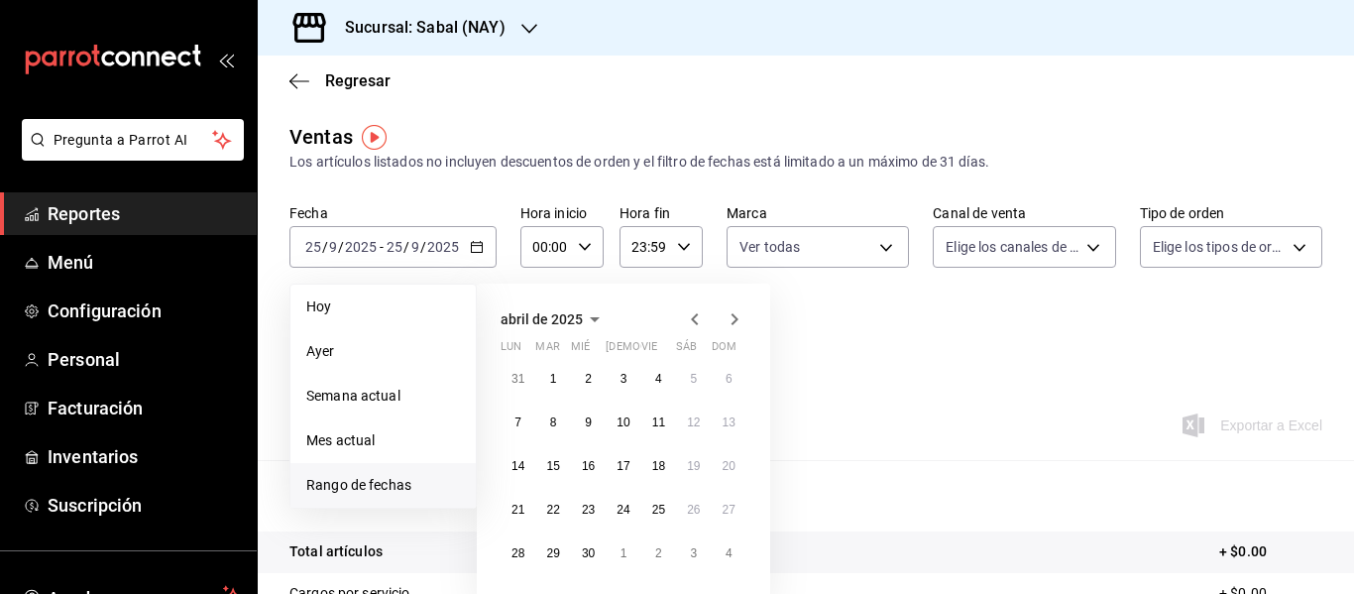
click at [697, 319] on icon "button" at bounding box center [695, 319] width 24 height 24
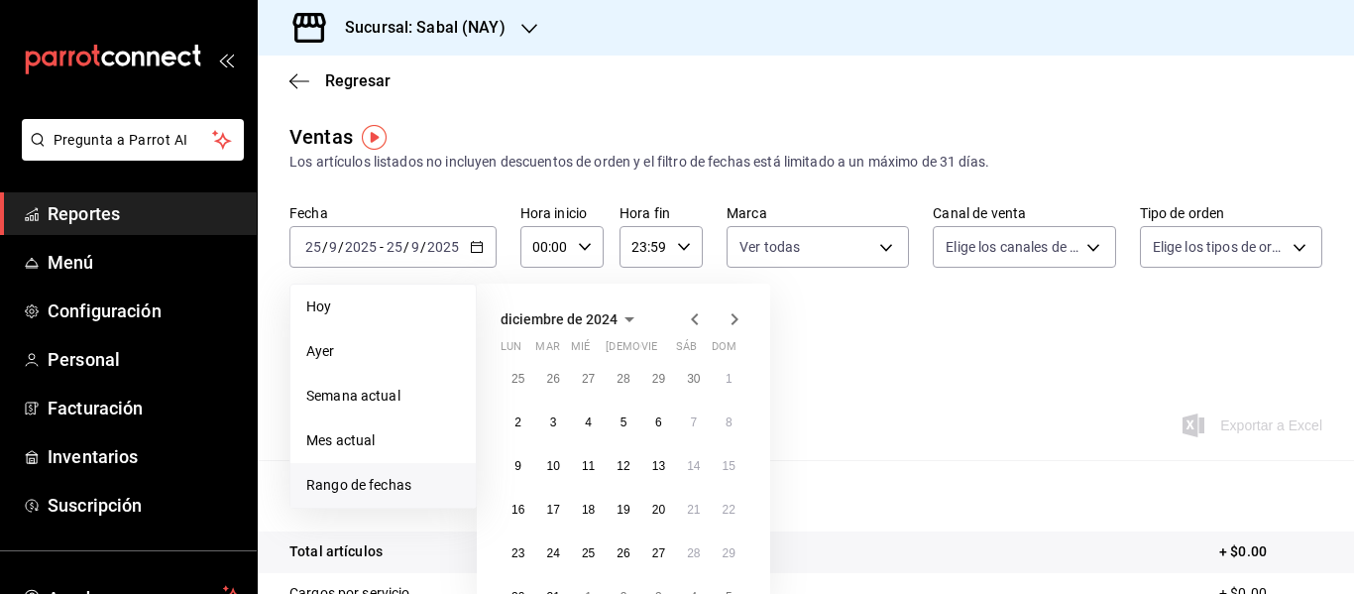
click at [697, 319] on icon "button" at bounding box center [695, 319] width 24 height 24
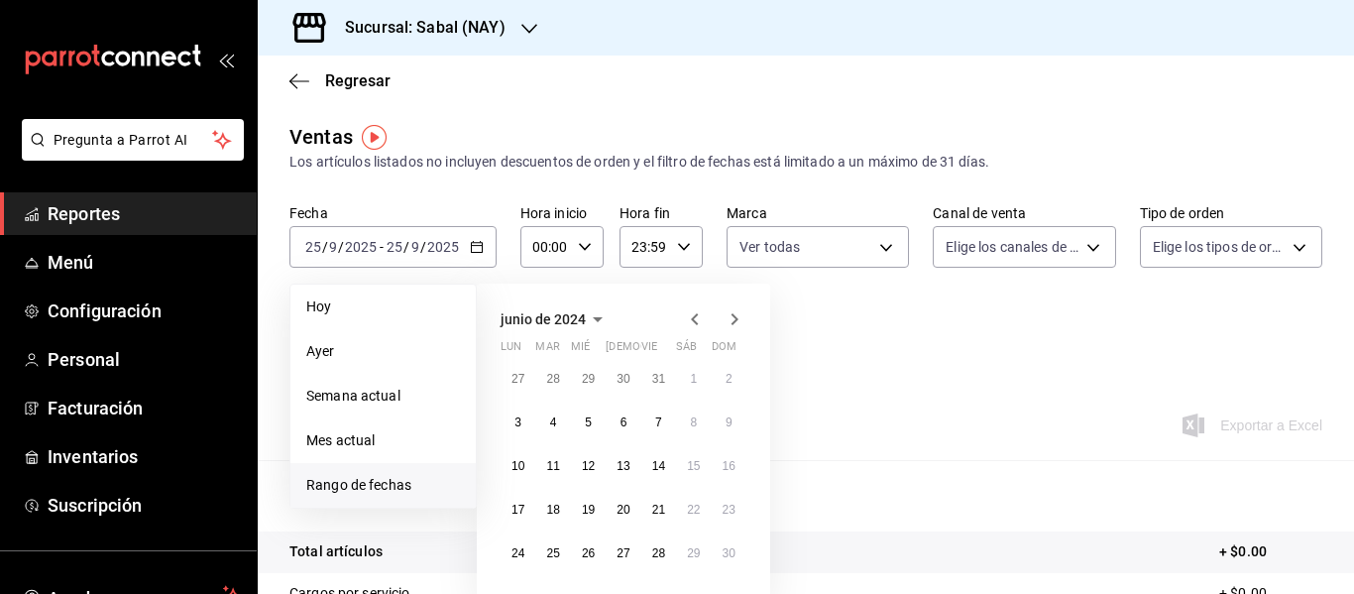
click at [697, 319] on icon "button" at bounding box center [695, 319] width 24 height 24
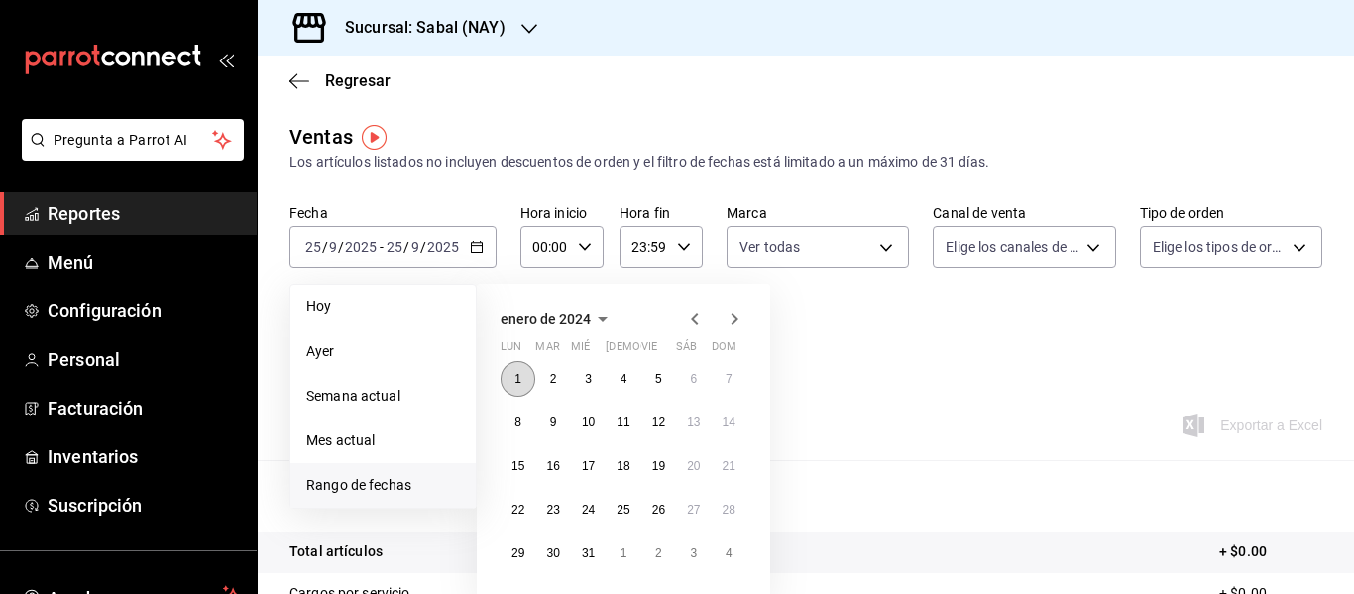
click at [516, 387] on button "1" at bounding box center [518, 379] width 35 height 36
click at [739, 323] on icon "button" at bounding box center [735, 319] width 24 height 24
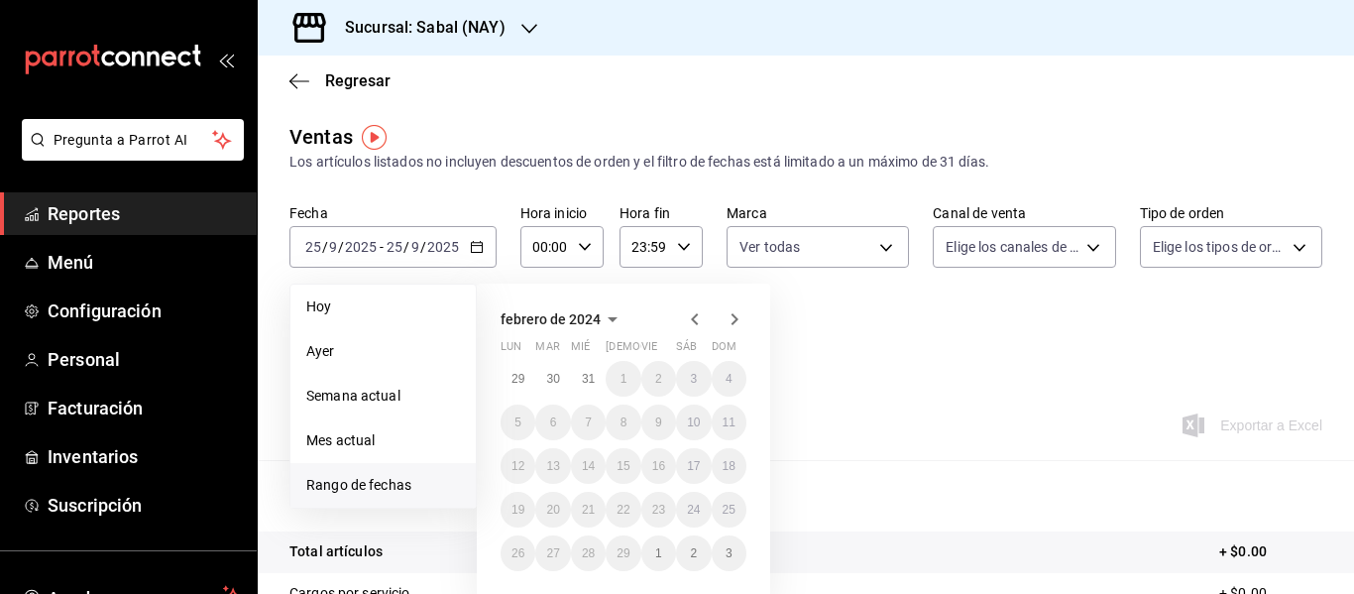
click at [739, 323] on icon "button" at bounding box center [735, 319] width 24 height 24
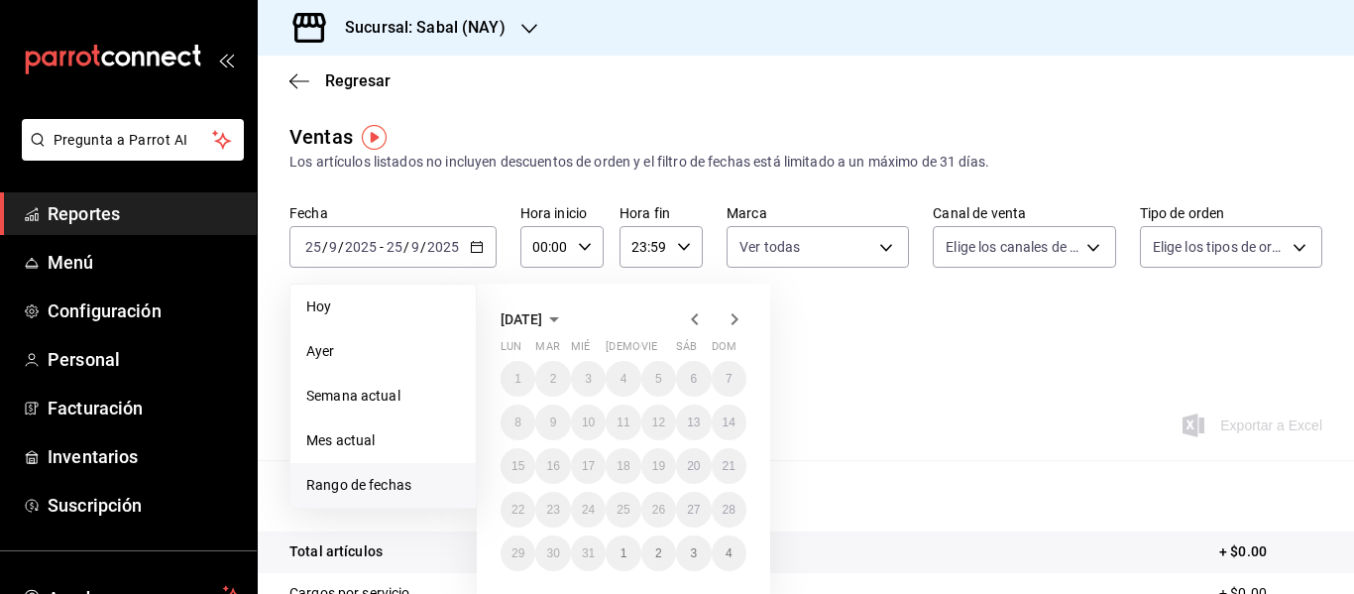
click at [739, 323] on icon "button" at bounding box center [735, 319] width 24 height 24
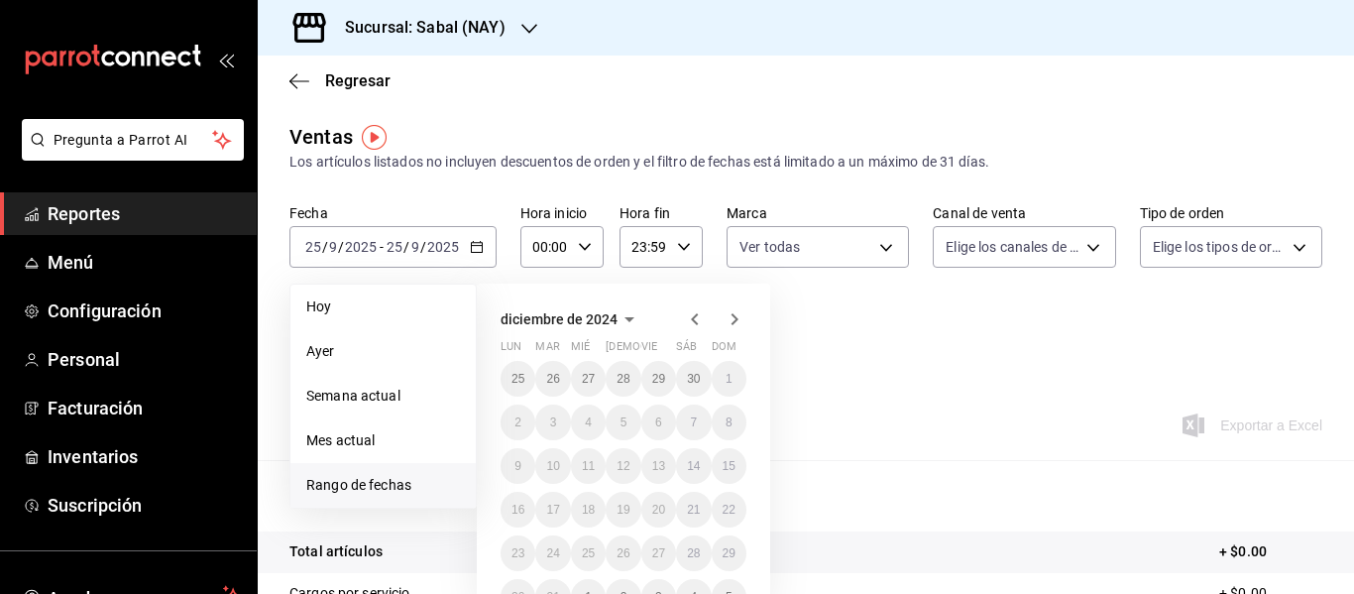
click at [739, 323] on icon "button" at bounding box center [735, 319] width 24 height 24
click at [691, 324] on icon "button" at bounding box center [695, 319] width 24 height 24
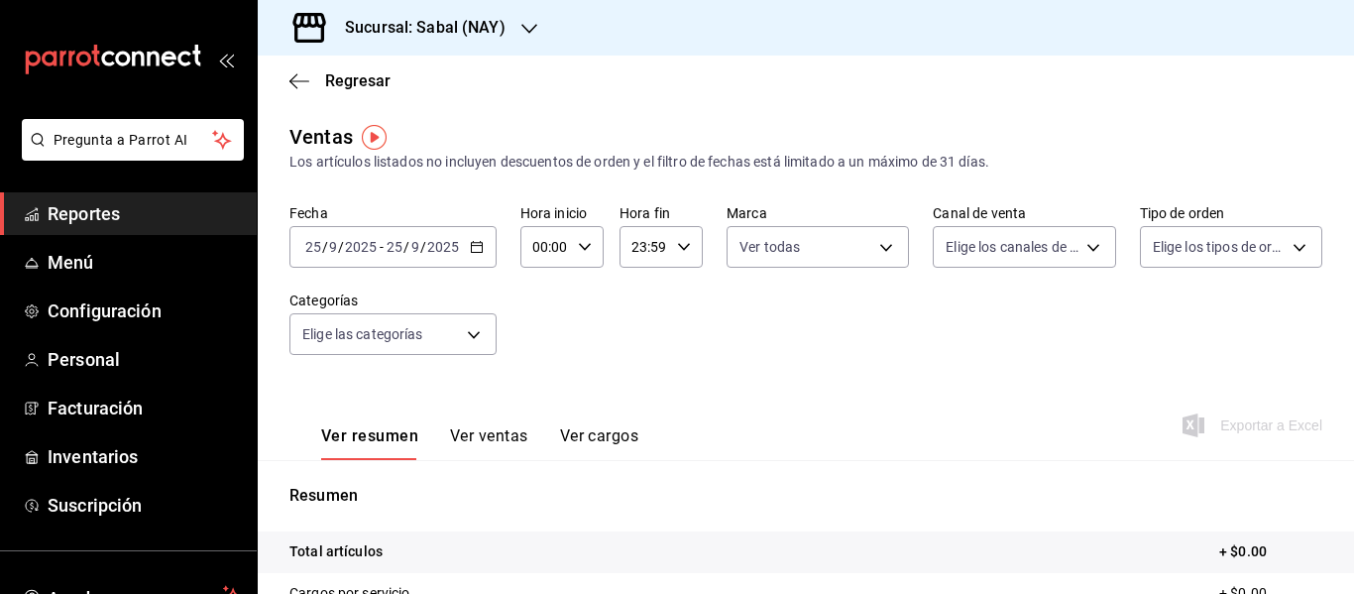
click at [854, 134] on div "Ventas Los artículos listados no incluyen descuentos de orden y el filtro de fe…" at bounding box center [806, 147] width 1033 height 51
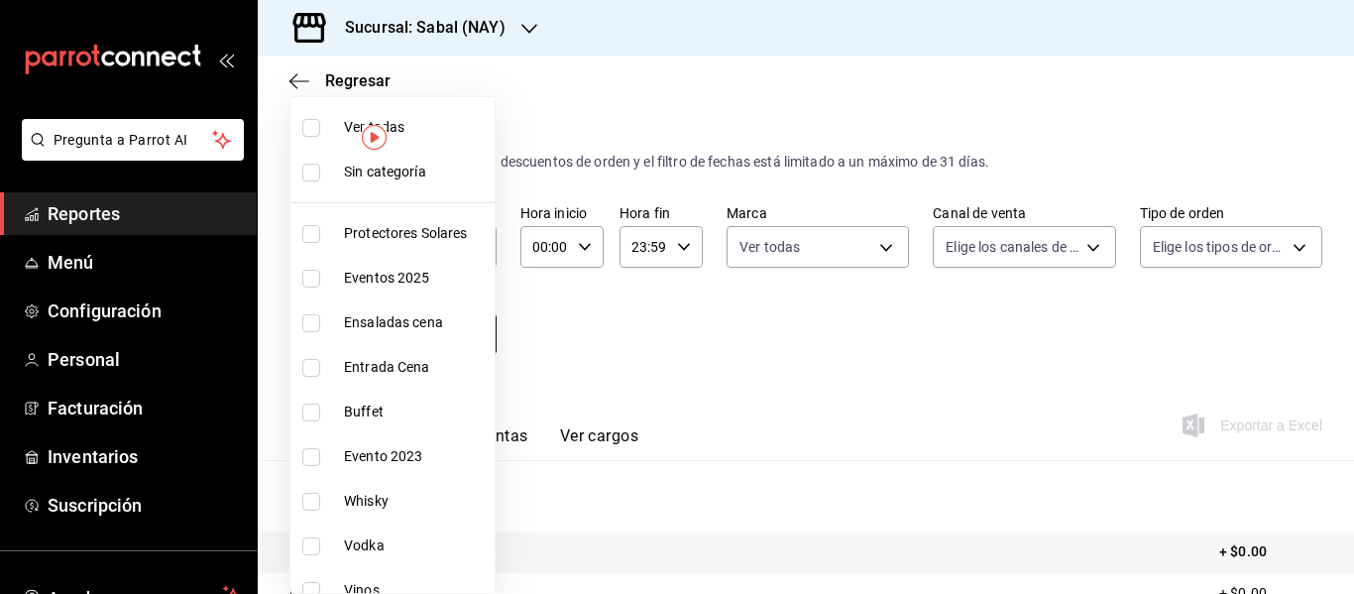
click at [468, 343] on body "Pregunta a Parrot AI Reportes Menú Configuración Personal Facturación Inventari…" at bounding box center [677, 297] width 1354 height 594
click at [653, 87] on div at bounding box center [677, 297] width 1354 height 594
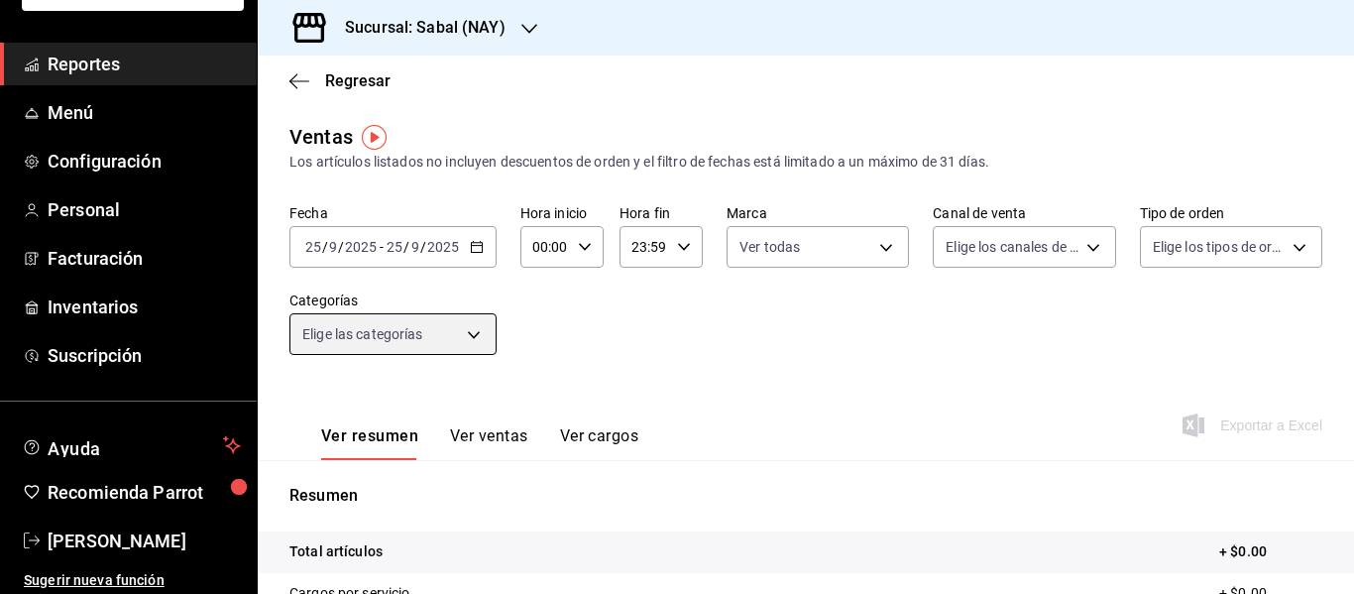
scroll to position [155, 0]
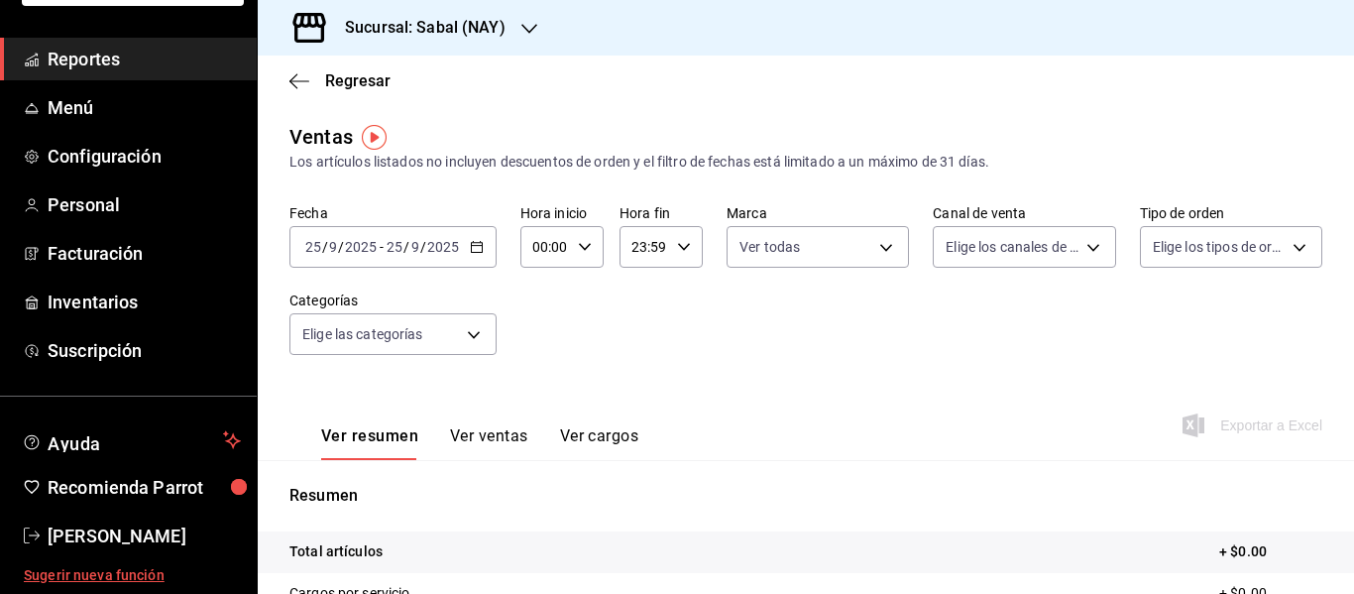
click at [136, 575] on span "Sugerir nueva función" at bounding box center [132, 575] width 217 height 21
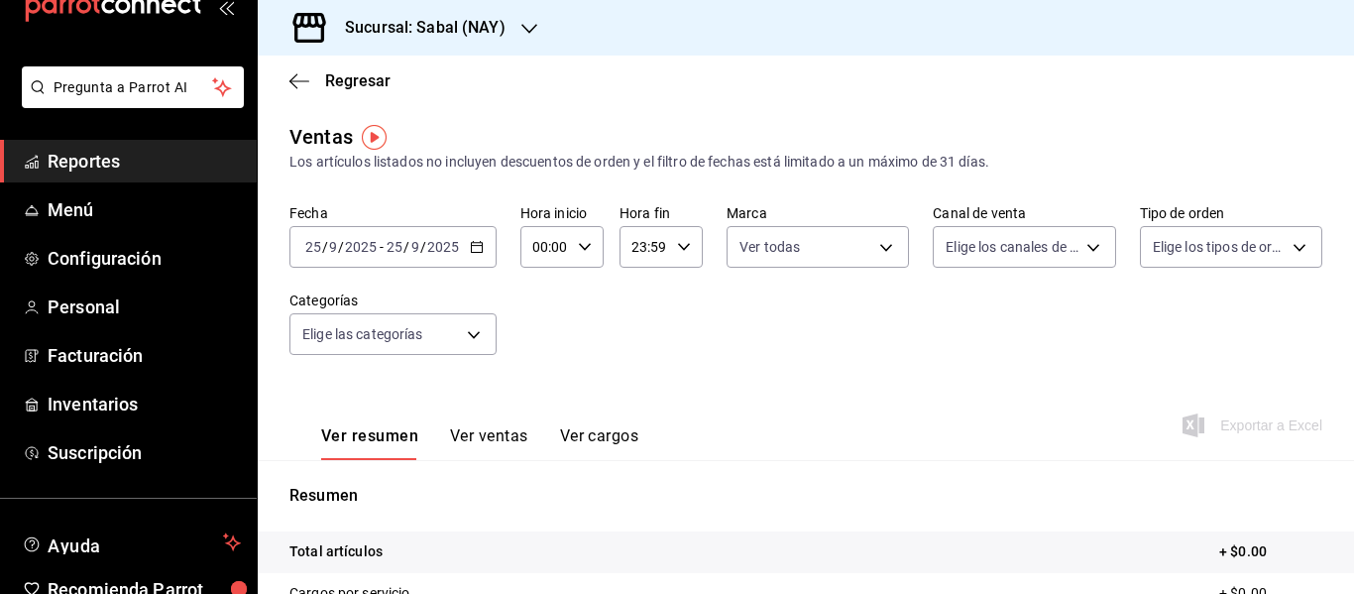
scroll to position [0, 0]
